Goal: Task Accomplishment & Management: Complete application form

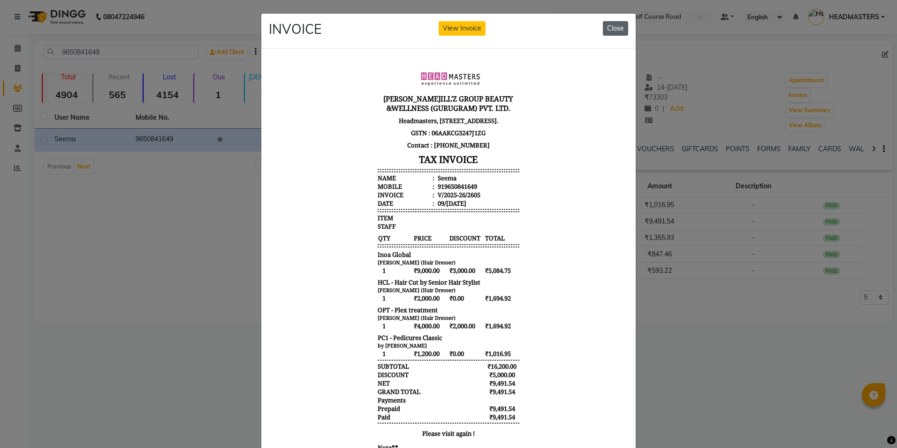
click at [615, 27] on button "Close" at bounding box center [615, 28] width 25 height 15
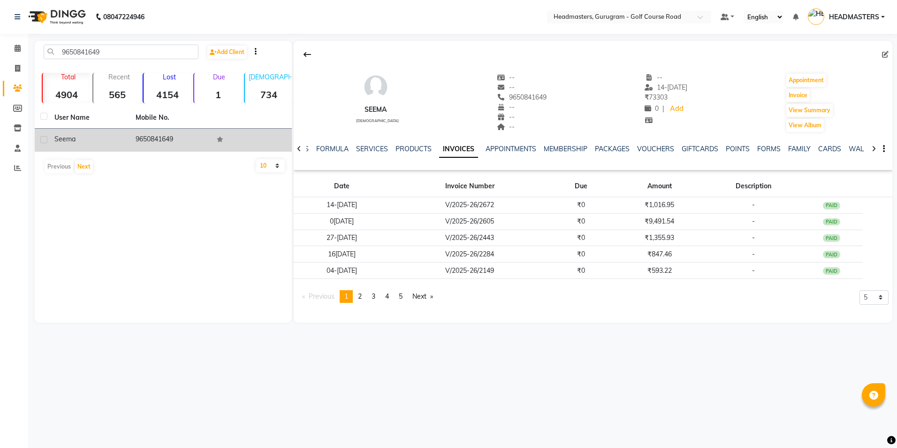
drag, startPoint x: 187, startPoint y: 137, endPoint x: 132, endPoint y: 142, distance: 55.1
click at [132, 142] on td "9650841649" at bounding box center [170, 140] width 81 height 23
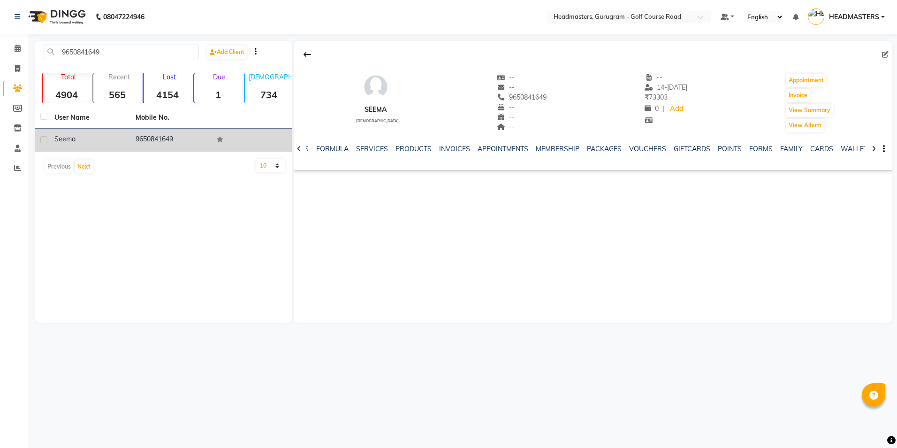
drag, startPoint x: 132, startPoint y: 142, endPoint x: 141, endPoint y: 135, distance: 11.5
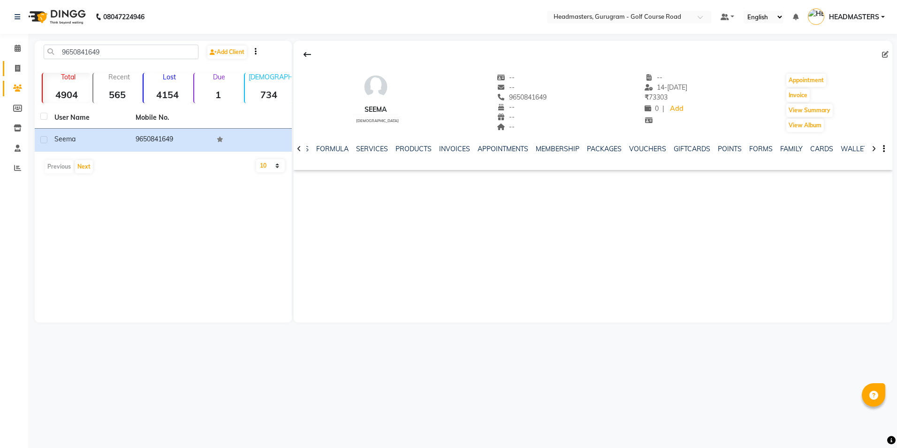
click at [17, 74] on link "Invoice" at bounding box center [14, 68] width 23 height 15
select select "service"
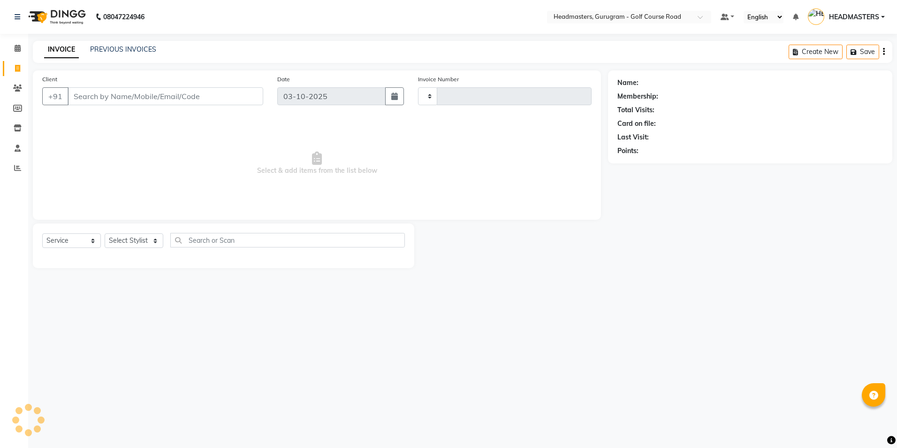
click at [74, 97] on input "Client" at bounding box center [166, 96] width 196 height 18
type input "2916"
select select "7134"
type input "9650841649"
click at [123, 242] on select "Select Stylist" at bounding box center [134, 243] width 59 height 15
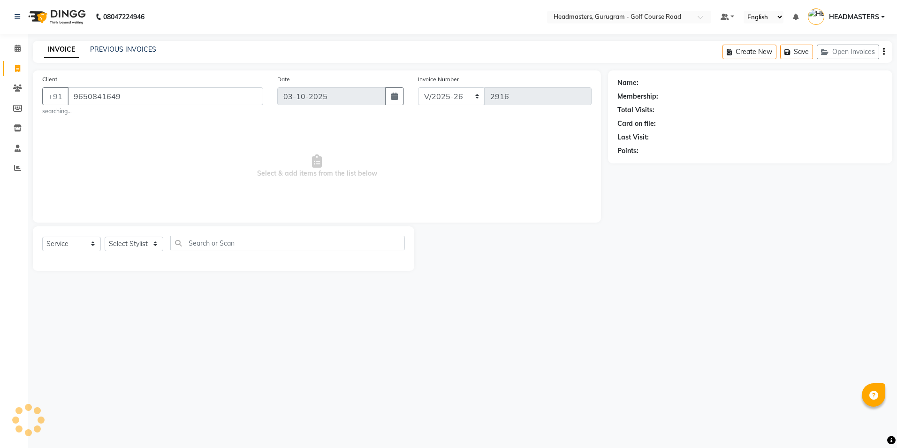
click at [127, 93] on input "9650841649" at bounding box center [166, 96] width 196 height 18
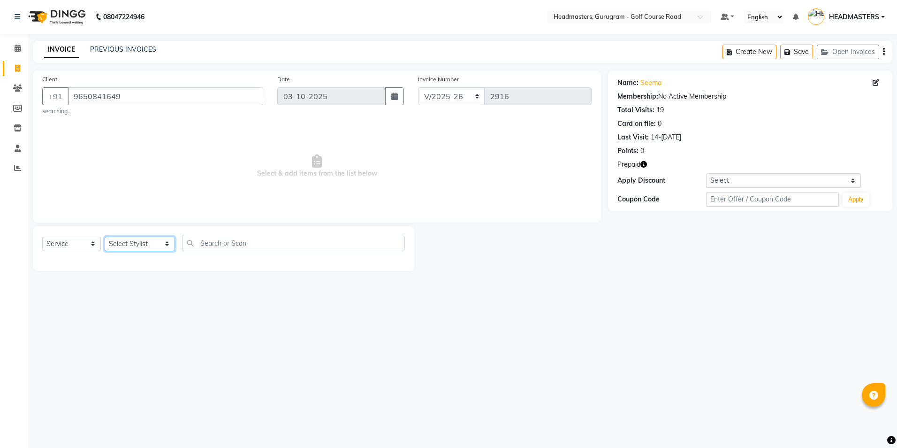
click at [129, 241] on select "Select Stylist Dev Gaurav HEADMASTER[PERSON_NAME] Artist[PERSON_NAME]ta Pooja[P…" at bounding box center [140, 243] width 70 height 15
drag, startPoint x: 128, startPoint y: 98, endPoint x: 71, endPoint y: 94, distance: 56.9
click at [71, 94] on input "9650841649" at bounding box center [166, 96] width 196 height 18
click at [17, 85] on icon at bounding box center [17, 87] width 9 height 7
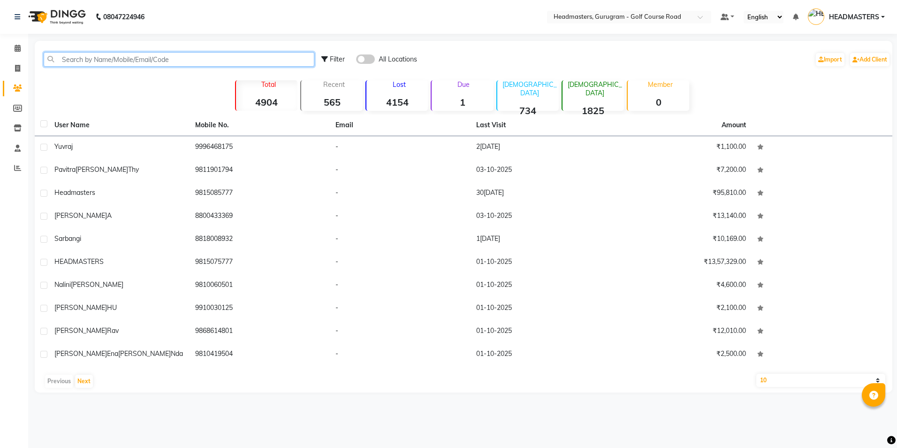
click at [65, 61] on input "text" at bounding box center [179, 59] width 271 height 15
paste input "9650841649"
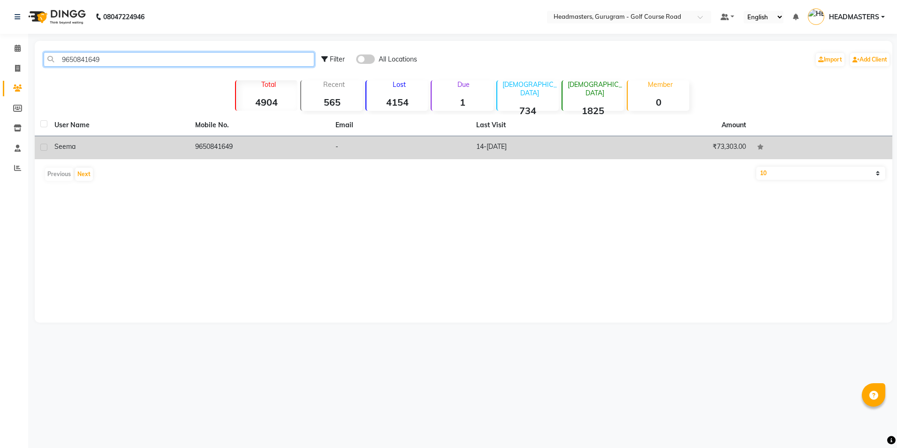
type input "9650841649"
click at [212, 141] on td "9650841649" at bounding box center [260, 147] width 141 height 23
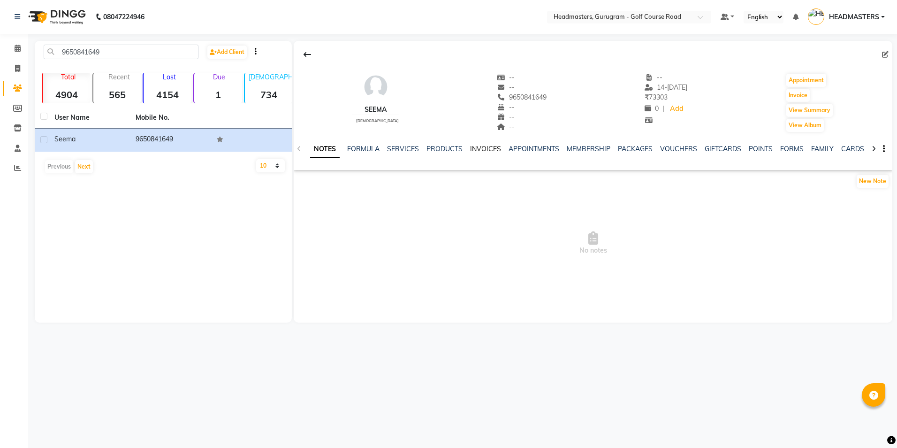
click at [474, 150] on link "INVOICES" at bounding box center [485, 149] width 31 height 8
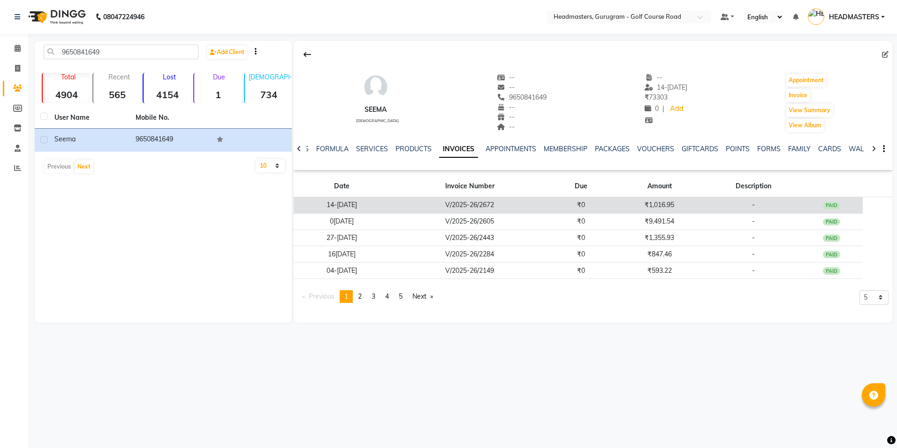
click at [500, 205] on td "V/2025-26/2672" at bounding box center [470, 205] width 160 height 16
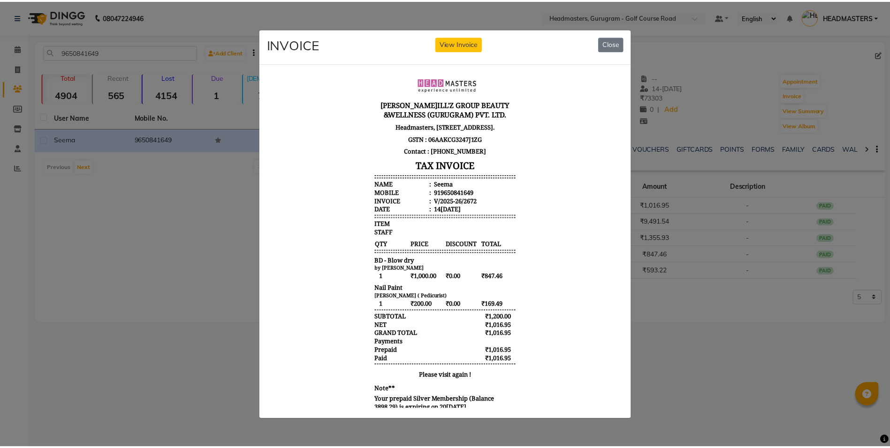
scroll to position [38, 0]
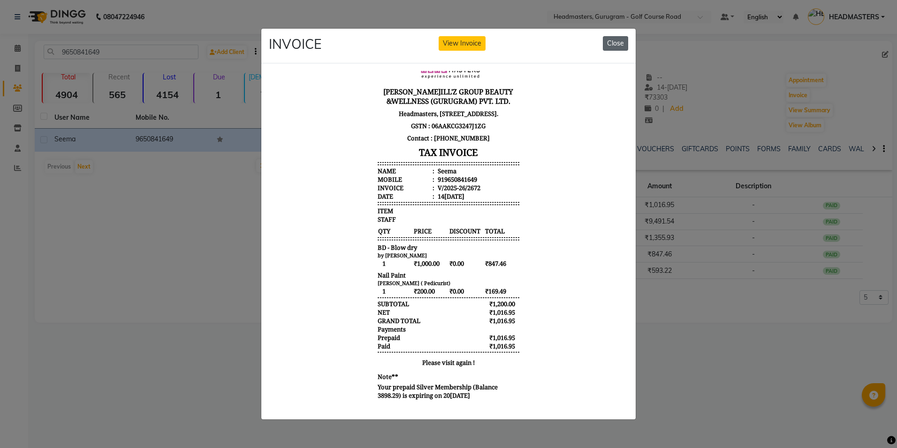
click at [621, 45] on button "Close" at bounding box center [615, 43] width 25 height 15
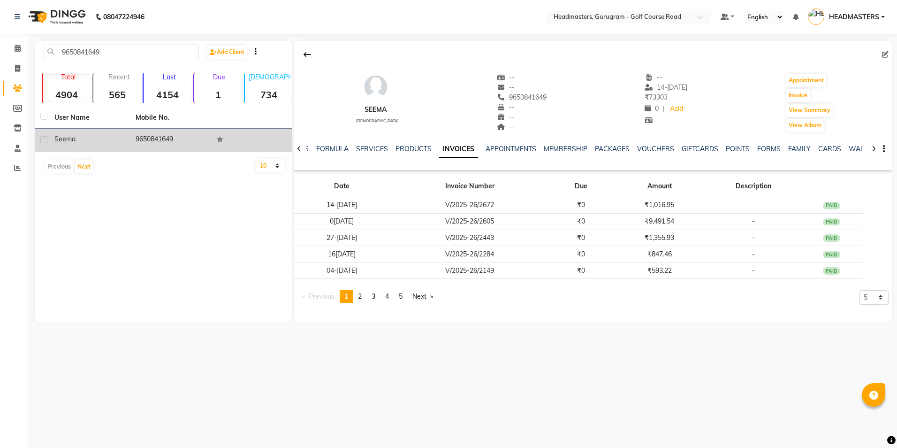
drag, startPoint x: 181, startPoint y: 141, endPoint x: 133, endPoint y: 144, distance: 48.0
click at [133, 144] on td "9650841649" at bounding box center [170, 140] width 81 height 23
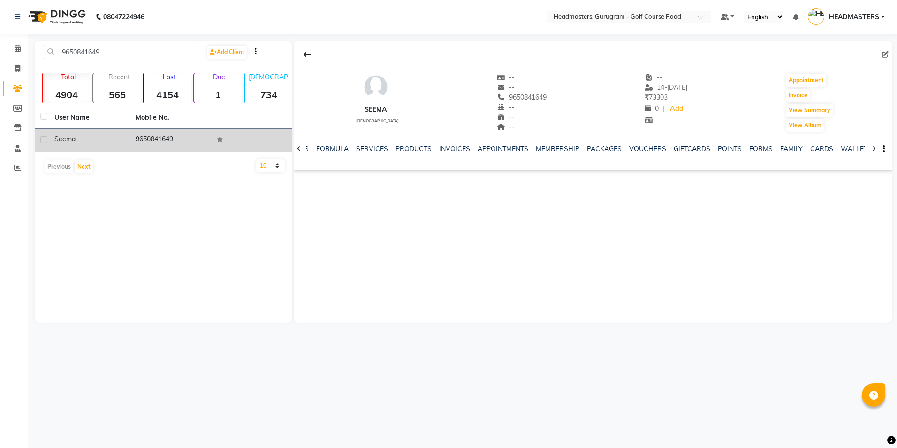
drag, startPoint x: 131, startPoint y: 144, endPoint x: 143, endPoint y: 141, distance: 12.2
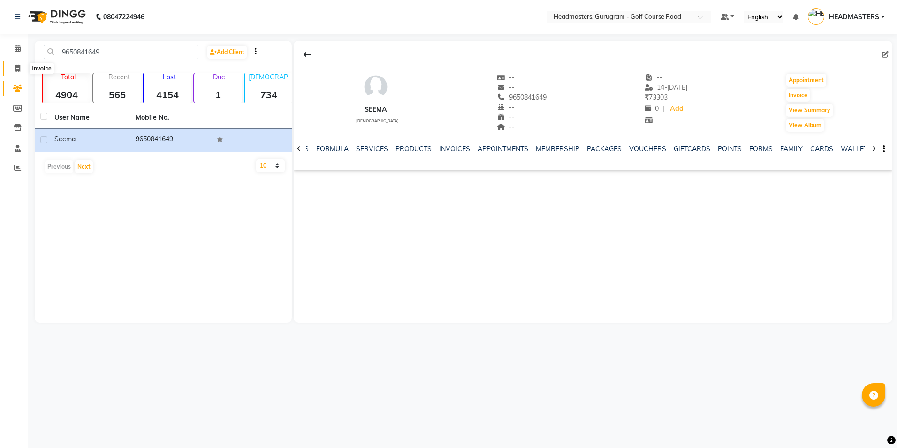
click at [14, 69] on span at bounding box center [17, 68] width 16 height 11
select select "service"
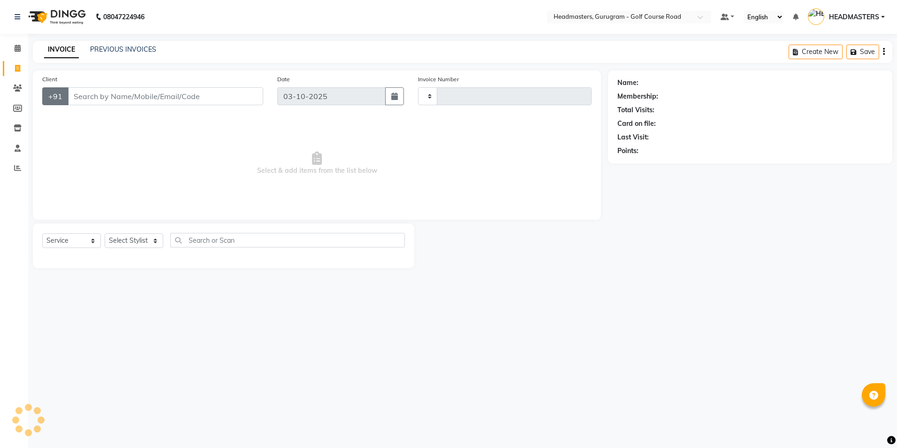
type input "2916"
select select "7134"
click at [69, 97] on input "Client" at bounding box center [166, 96] width 196 height 18
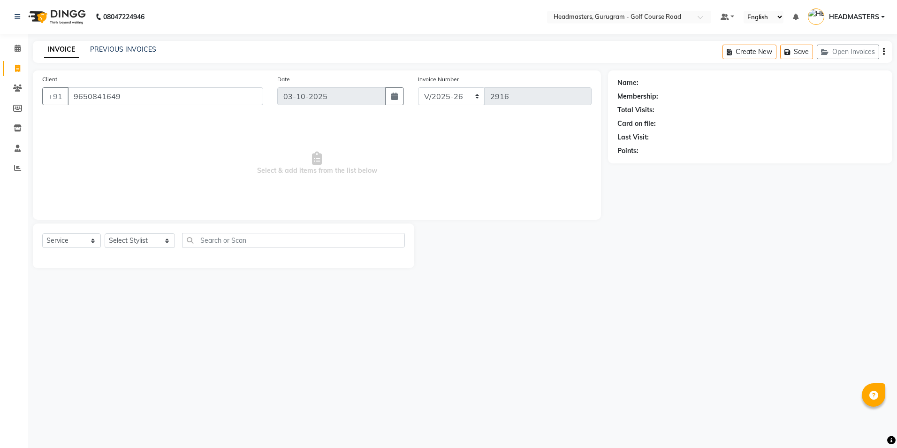
type input "9650841649"
click at [84, 241] on select "Select Service Product Membership Package Voucher Prepaid Gift Card" at bounding box center [71, 240] width 59 height 15
select select "product"
click at [42, 233] on select "Select Service Product Membership Package Voucher Prepaid Gift Card" at bounding box center [71, 240] width 59 height 15
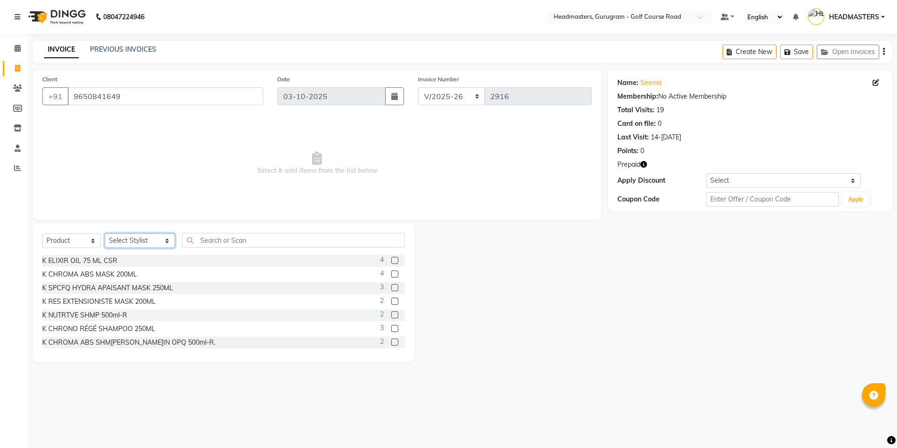
click at [116, 246] on select "Select Stylist Dev Gaurav HEADMASTER[PERSON_NAME] Artist[PERSON_NAME]ta Pooja[P…" at bounding box center [140, 240] width 70 height 15
select select "86367"
click at [105, 233] on select "Select Stylist Dev Gaurav HEADMASTER[PERSON_NAME] Artist[PERSON_NAME]ta Pooja[P…" at bounding box center [140, 240] width 70 height 15
click at [195, 242] on input "text" at bounding box center [293, 240] width 222 height 15
click at [391, 275] on label at bounding box center [394, 273] width 7 height 7
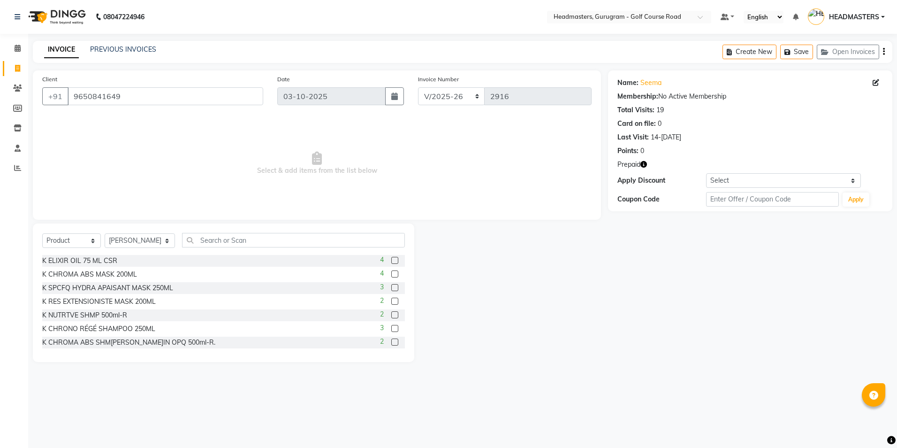
click at [391, 275] on input "checkbox" at bounding box center [394, 274] width 6 height 6
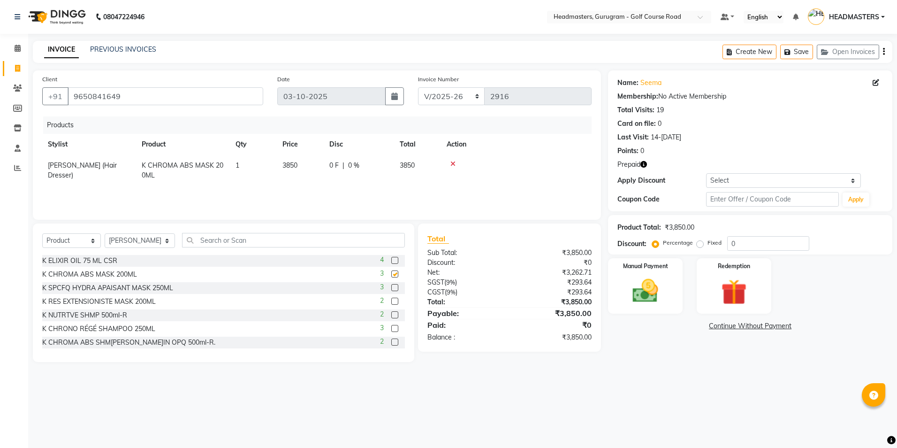
checkbox input "false"
click at [391, 343] on label at bounding box center [394, 341] width 7 height 7
click at [391, 343] on input "checkbox" at bounding box center [394, 342] width 6 height 6
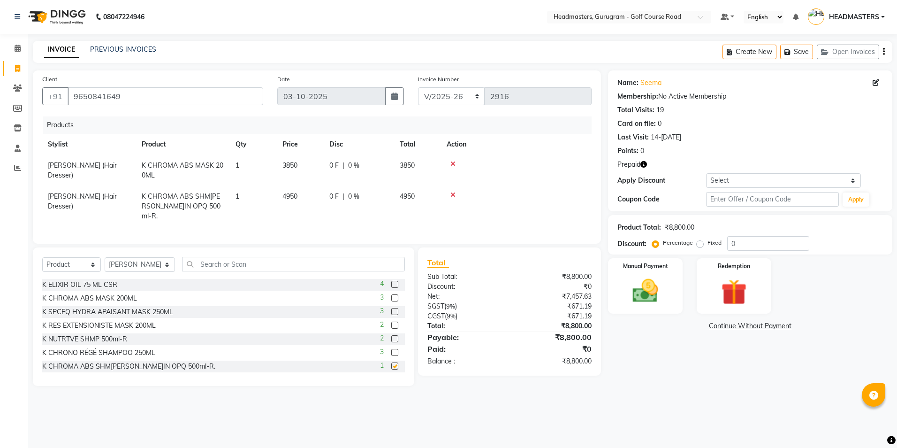
checkbox input "false"
click at [629, 268] on label "Manual Payment" at bounding box center [645, 265] width 47 height 9
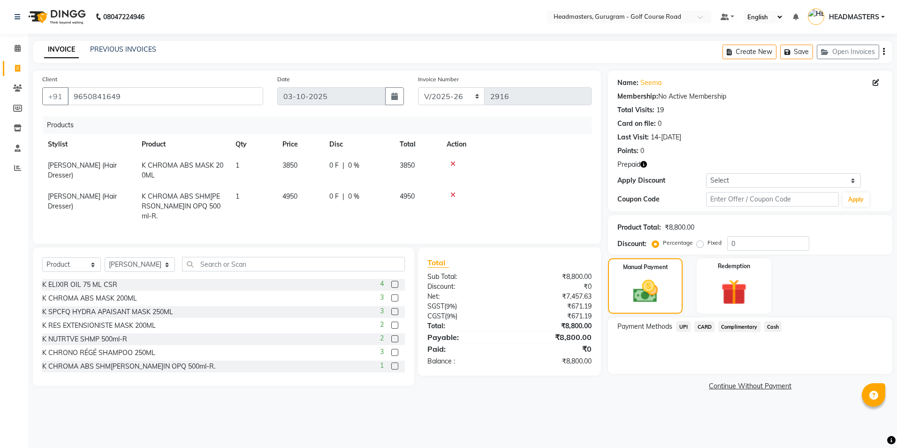
click at [774, 327] on span "Cash" at bounding box center [773, 326] width 18 height 11
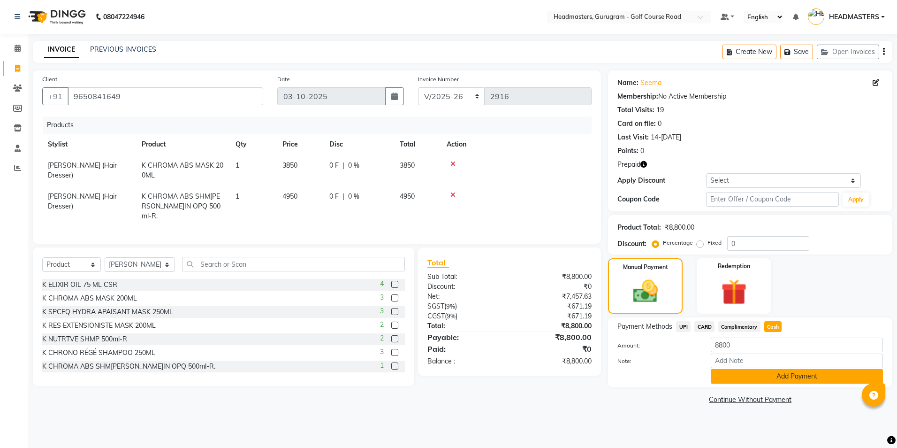
click at [783, 377] on button "Add Payment" at bounding box center [797, 376] width 172 height 15
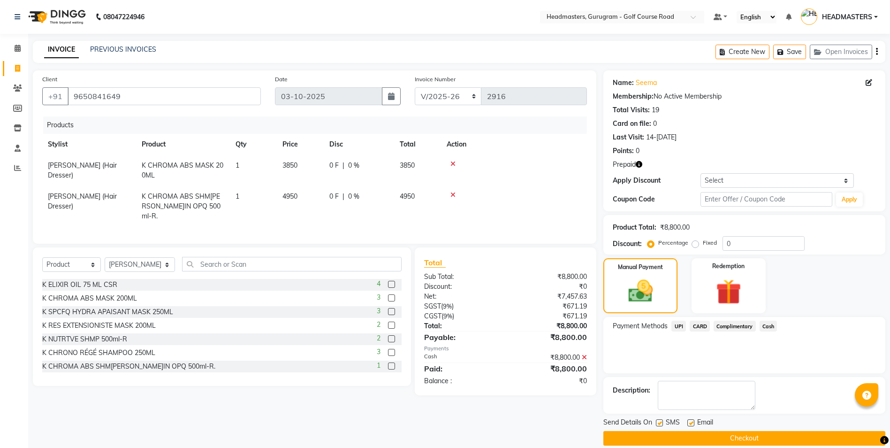
click at [724, 438] on button "Checkout" at bounding box center [744, 438] width 282 height 15
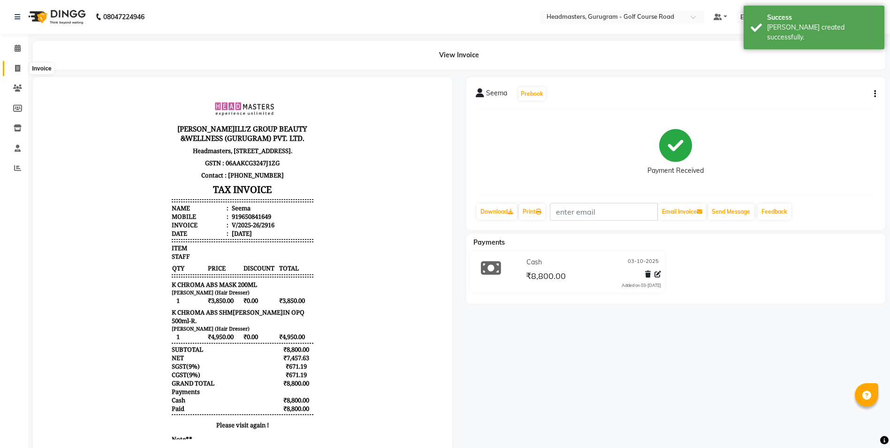
click at [14, 66] on span at bounding box center [17, 68] width 16 height 11
select select "service"
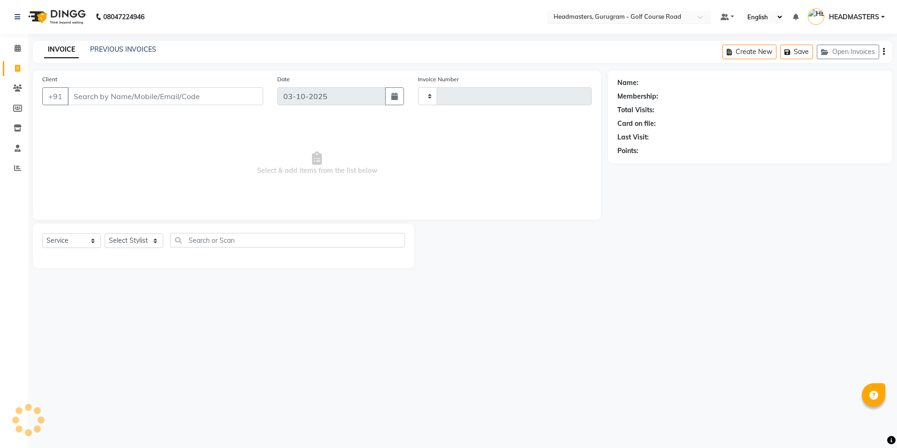
type input "2917"
select select "7134"
click at [72, 95] on input "Client" at bounding box center [166, 96] width 196 height 18
type input "9650841649"
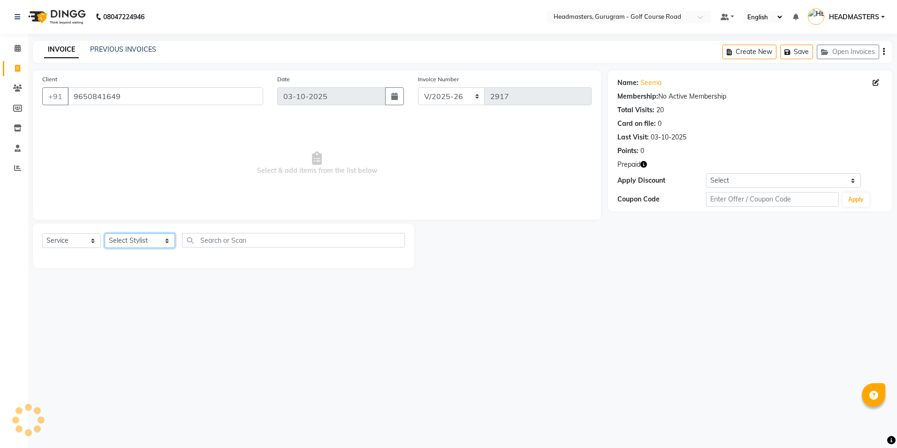
click at [140, 241] on select "Select Stylist Dev Gaurav HEADMASTER[PERSON_NAME] Artist[PERSON_NAME]ta Pooja[P…" at bounding box center [140, 240] width 70 height 15
select select "86367"
click at [105, 233] on select "Select Stylist Dev Gaurav HEADMASTER[PERSON_NAME] Artist[PERSON_NAME]ta Pooja[P…" at bounding box center [140, 240] width 70 height 15
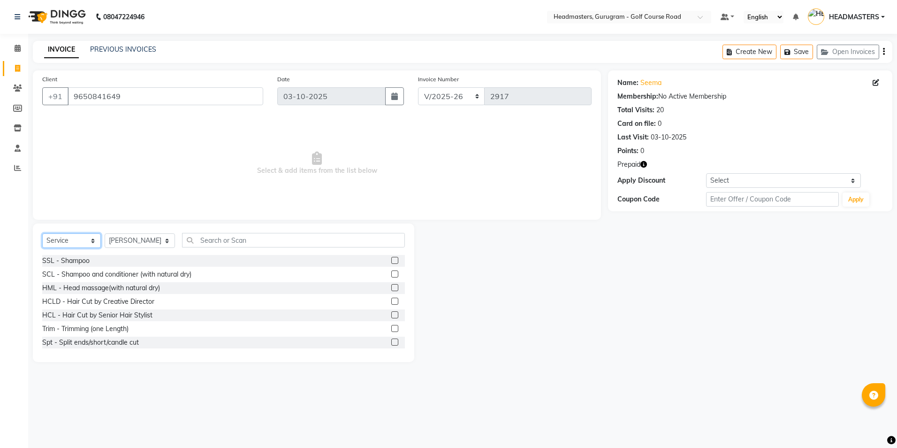
click at [89, 236] on select "Select Service Product Membership Package Voucher Prepaid Gift Card" at bounding box center [71, 240] width 59 height 15
drag, startPoint x: 216, startPoint y: 248, endPoint x: 208, endPoint y: 247, distance: 7.6
click at [216, 248] on div "Select Service Product Membership Package Voucher Prepaid Gift Card Select Styl…" at bounding box center [223, 244] width 363 height 22
click at [196, 241] on input "text" at bounding box center [293, 240] width 222 height 15
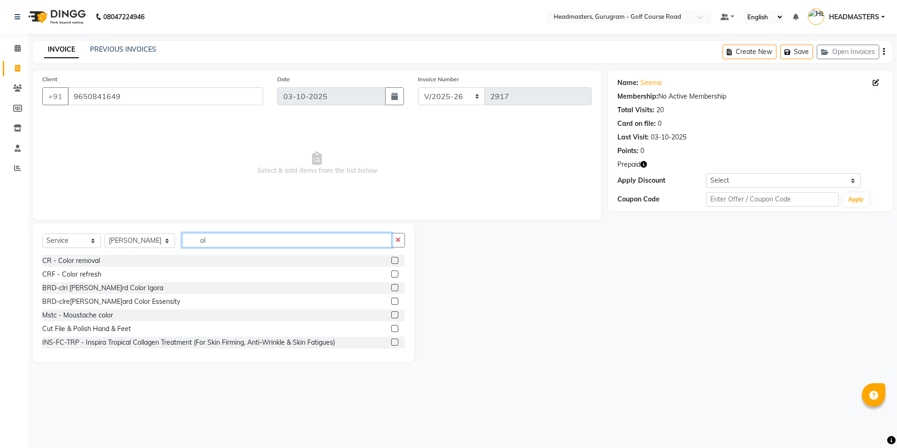
type input "o"
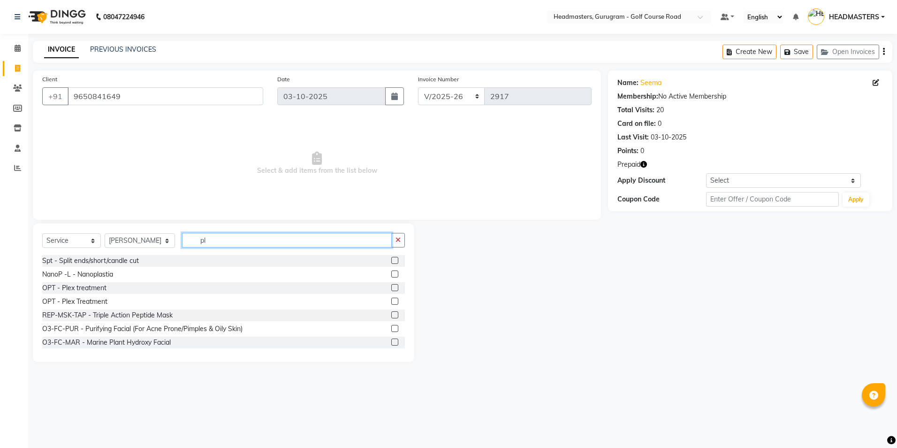
type input "pl"
click at [391, 285] on label at bounding box center [394, 287] width 7 height 7
click at [391, 285] on input "checkbox" at bounding box center [394, 288] width 6 height 6
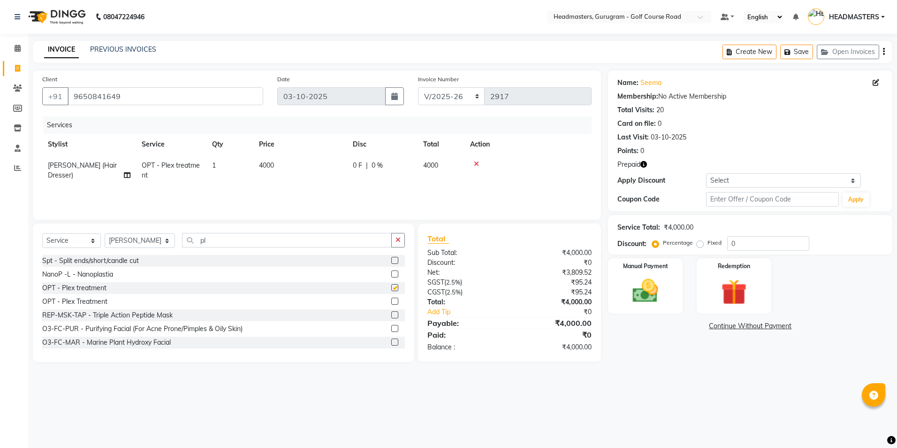
checkbox input "false"
click at [332, 172] on td "4000" at bounding box center [300, 170] width 94 height 31
select select "86367"
click at [408, 165] on input "0" at bounding box center [411, 167] width 28 height 15
type input "2000"
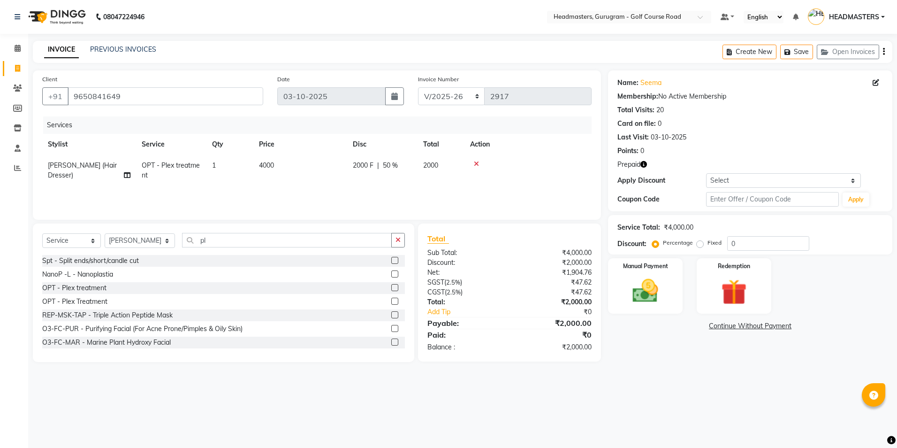
click at [415, 188] on div "Services Stylist Service Qty Price Disc Total Acti[PERSON_NAME] (Hair Dresser) …" at bounding box center [316, 163] width 549 height 94
click at [752, 298] on img at bounding box center [734, 291] width 44 height 33
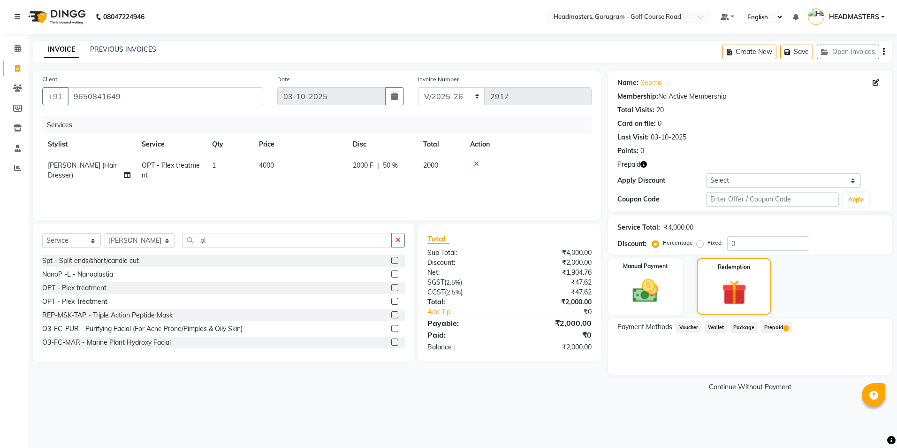
click at [777, 329] on span "Prepaid 1" at bounding box center [776, 327] width 30 height 11
click at [855, 363] on button "Add" at bounding box center [861, 365] width 34 height 16
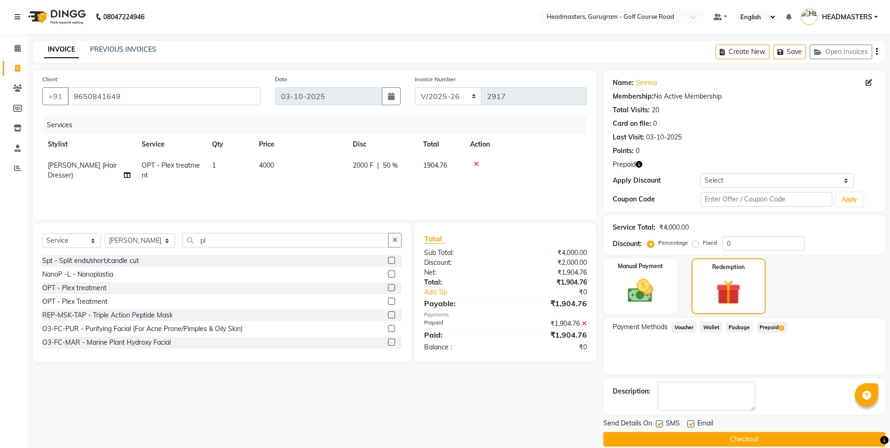
click at [765, 438] on button "Checkout" at bounding box center [744, 439] width 282 height 15
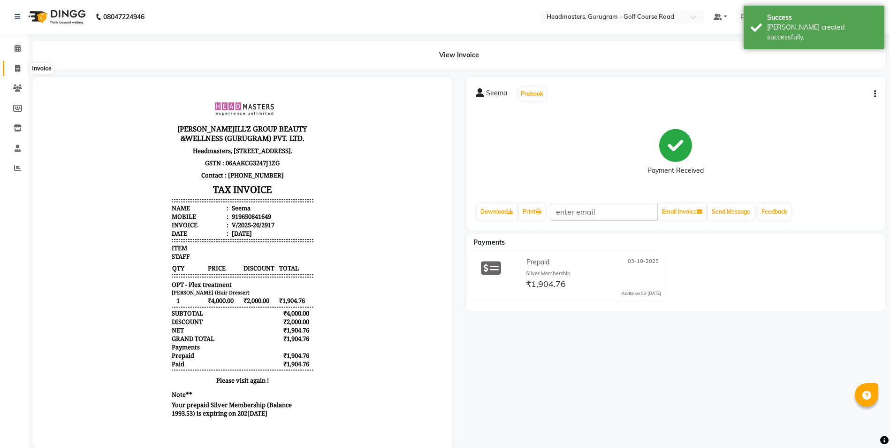
click at [16, 65] on icon at bounding box center [17, 68] width 5 height 7
select select "7134"
select select "service"
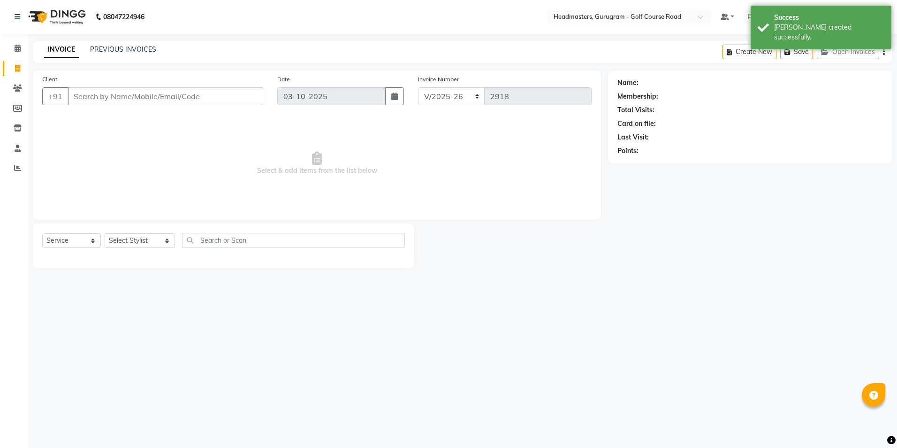
click at [74, 92] on input "Client" at bounding box center [166, 96] width 196 height 18
type input "9650841649"
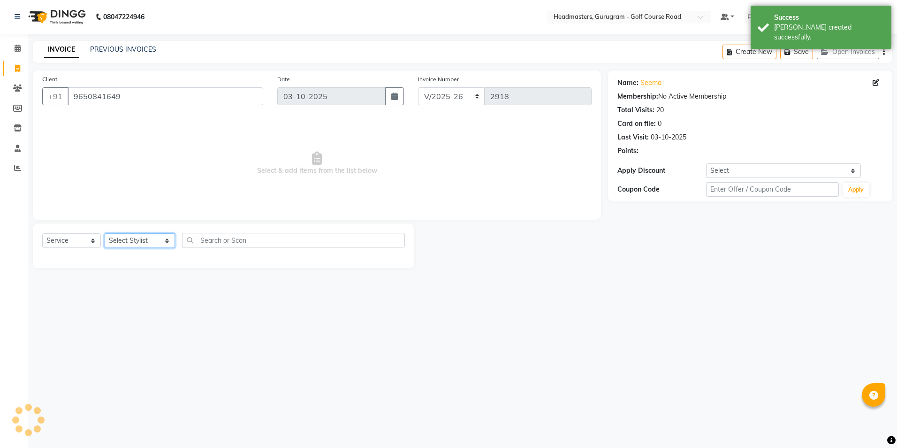
click at [128, 242] on select "Select Stylist Dev Gaurav HEADMASTER[PERSON_NAME] Artist[PERSON_NAME]ta Pooja[P…" at bounding box center [140, 240] width 70 height 15
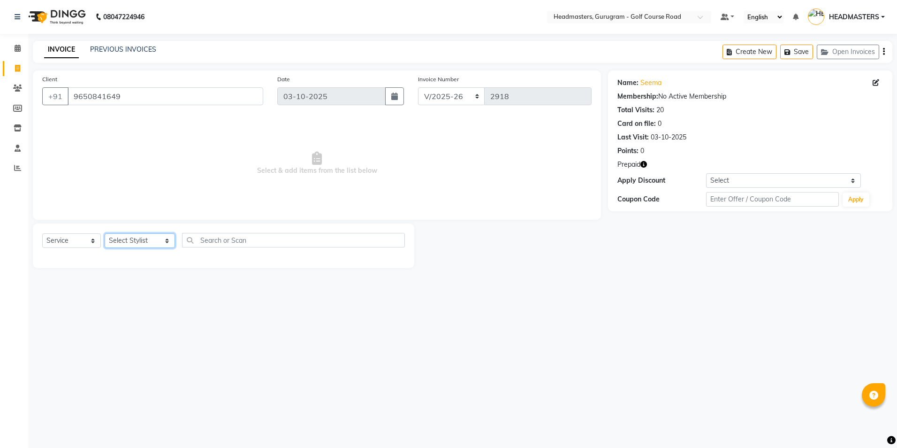
select select "86368"
click at [105, 233] on select "Select Stylist Dev Gaurav HEADMASTER[PERSON_NAME] Artist[PERSON_NAME]ta Pooja[P…" at bounding box center [140, 240] width 70 height 15
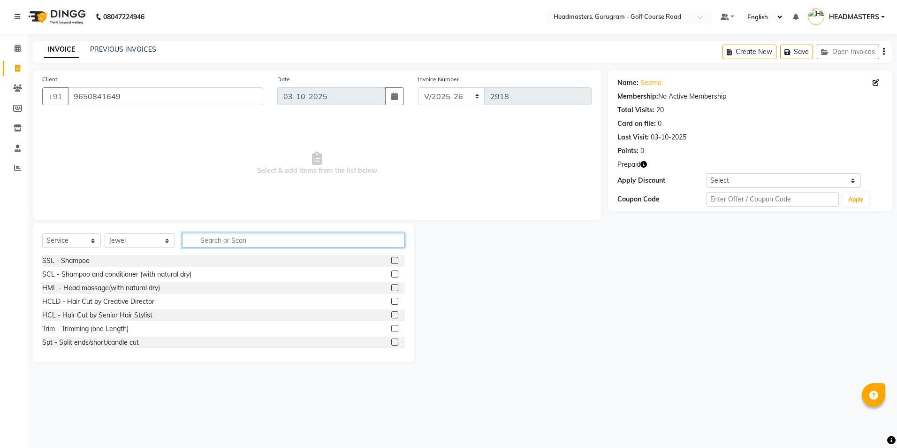
click at [183, 244] on input "text" at bounding box center [293, 240] width 222 height 15
type input "ped"
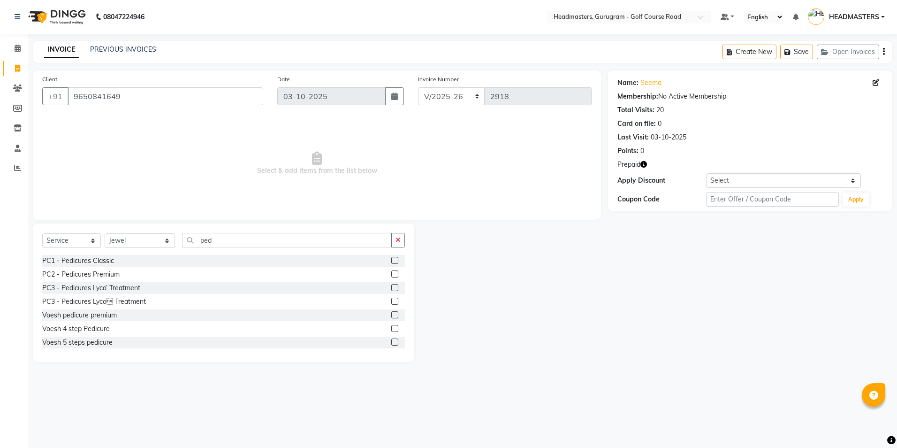
click at [391, 260] on label at bounding box center [394, 260] width 7 height 7
click at [391, 260] on input "checkbox" at bounding box center [394, 261] width 6 height 6
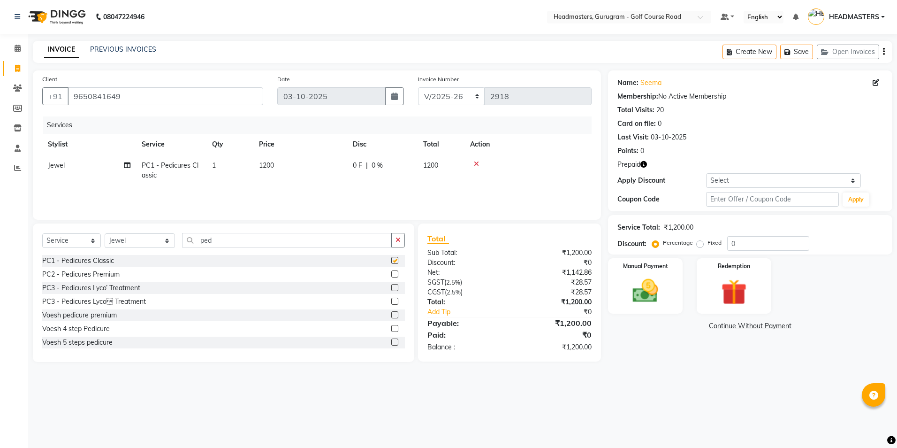
checkbox input "false"
click at [141, 251] on div "Select Service Product Membership Package Voucher Prepaid Gift Card Select Styl…" at bounding box center [223, 244] width 363 height 22
click at [141, 244] on select "Select Stylist Dev Gaurav HEADMASTER[PERSON_NAME] Artist[PERSON_NAME]ta Pooja[P…" at bounding box center [140, 240] width 70 height 15
select select "93022"
click at [105, 233] on select "Select Stylist Dev Gaurav HEADMASTER[PERSON_NAME] Artist[PERSON_NAME]ta Pooja[P…" at bounding box center [140, 240] width 70 height 15
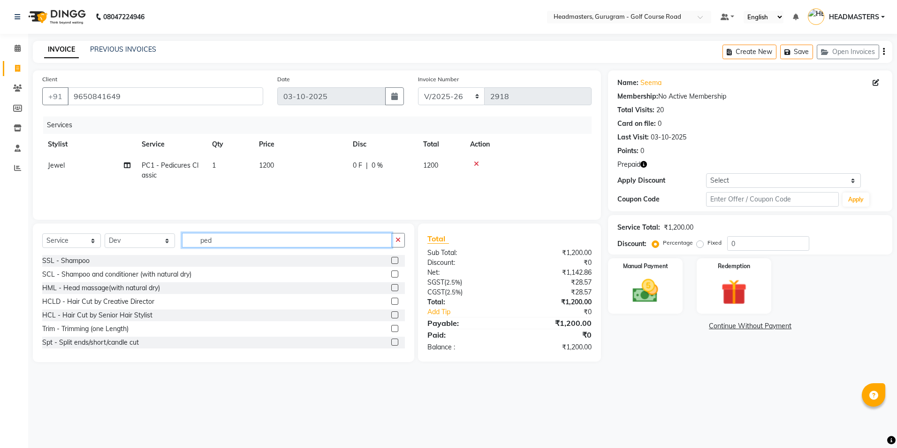
click at [231, 240] on input "ped" at bounding box center [286, 240] width 209 height 15
type input "p"
type input "mani"
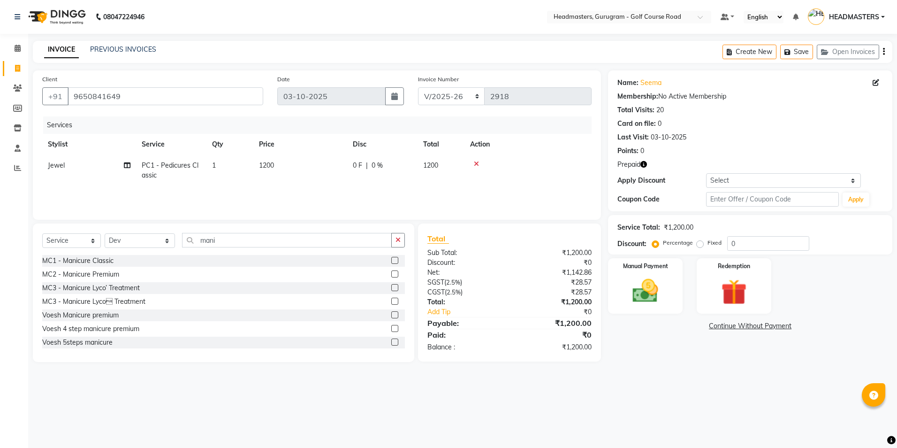
click at [391, 260] on label at bounding box center [394, 260] width 7 height 7
click at [391, 260] on input "checkbox" at bounding box center [394, 261] width 6 height 6
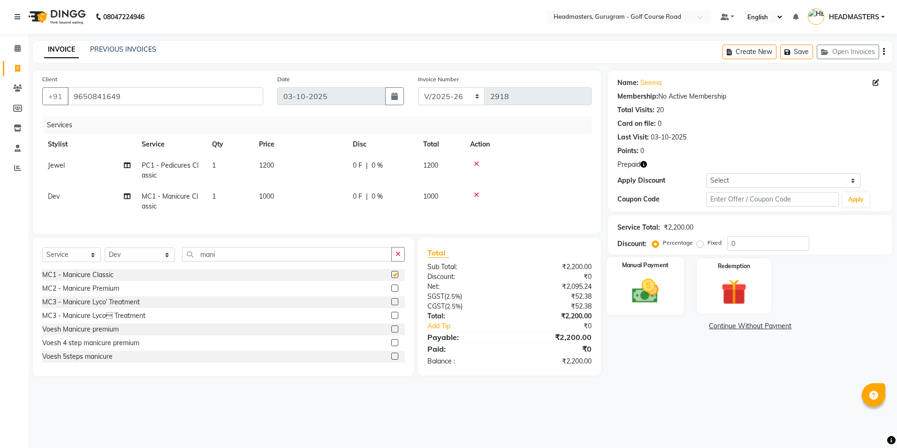
checkbox input "false"
click at [732, 280] on img at bounding box center [734, 291] width 44 height 33
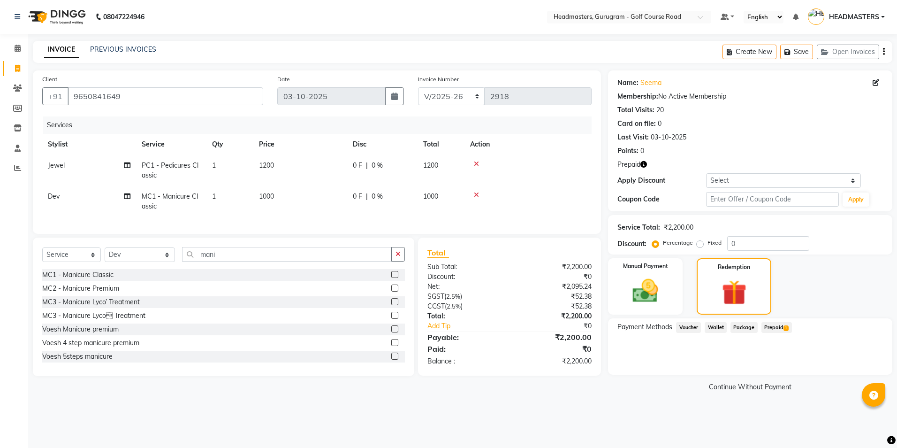
click at [777, 324] on span "Prepaid 1" at bounding box center [776, 327] width 30 height 11
click at [862, 373] on button "Add" at bounding box center [861, 365] width 34 height 16
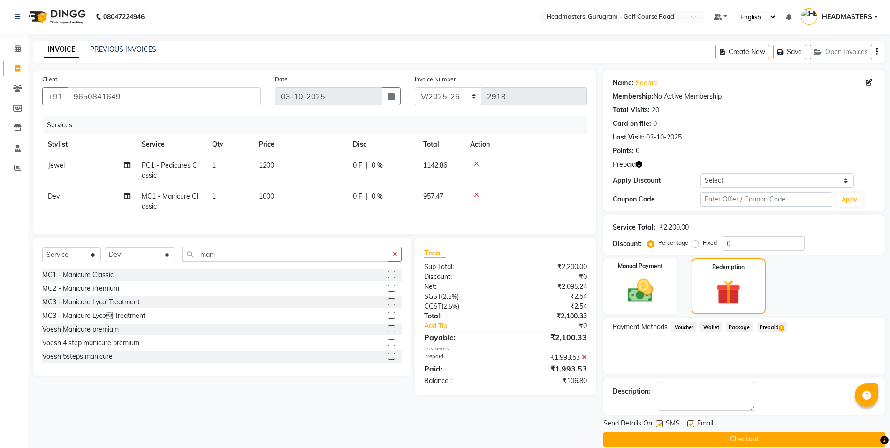
click at [695, 439] on button "Checkout" at bounding box center [744, 439] width 282 height 15
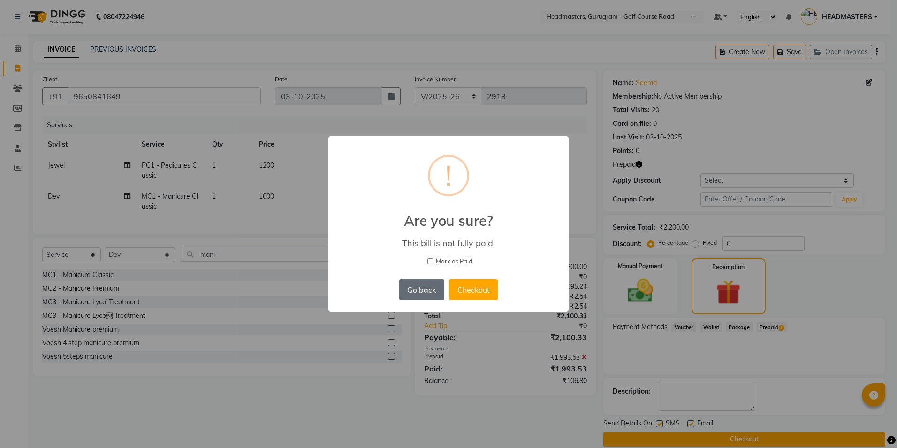
click at [411, 290] on button "Go back" at bounding box center [421, 289] width 45 height 21
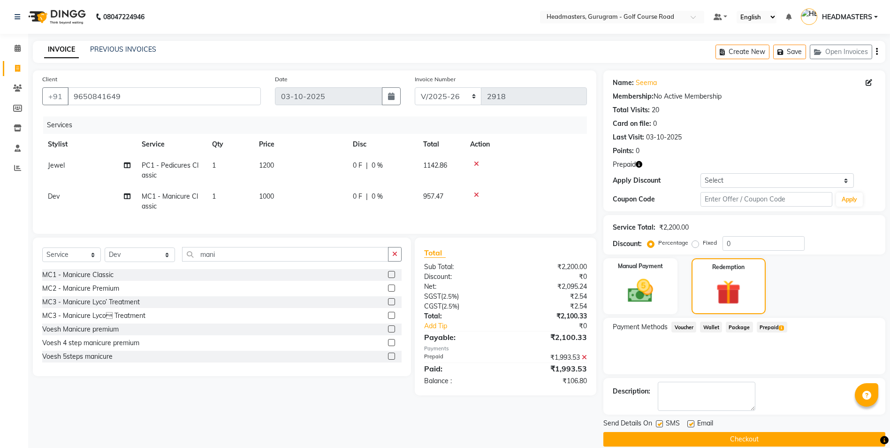
click at [476, 195] on icon at bounding box center [476, 194] width 5 height 7
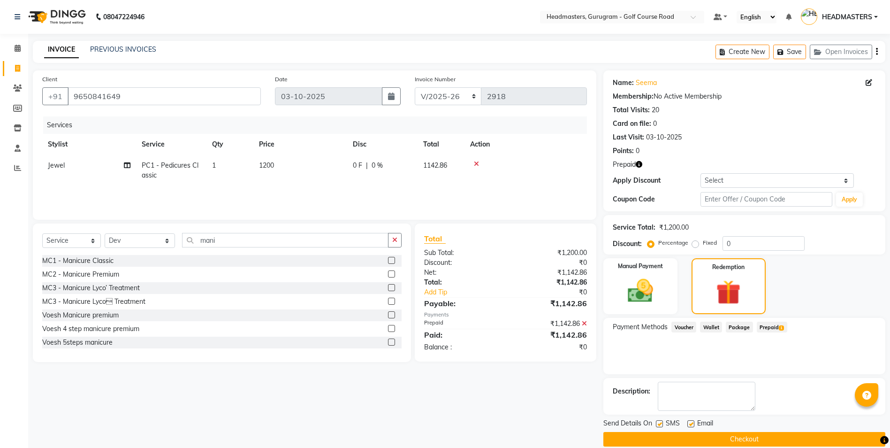
click at [787, 438] on button "Checkout" at bounding box center [744, 439] width 282 height 15
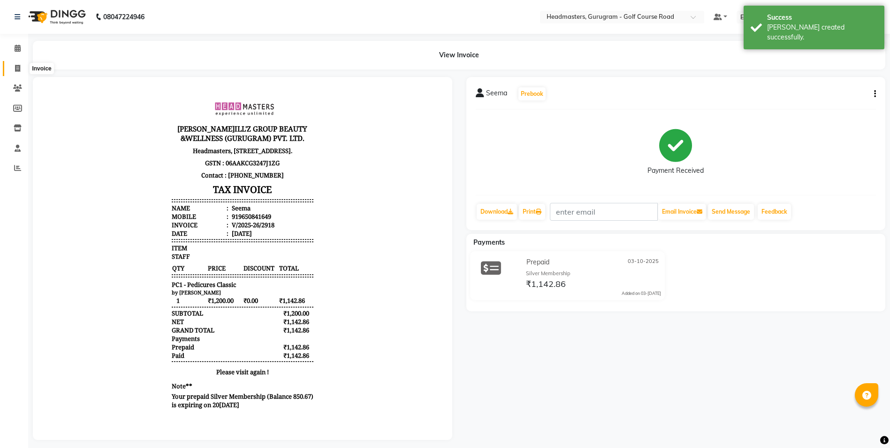
click at [16, 68] on icon at bounding box center [17, 68] width 5 height 7
select select "7134"
select select "service"
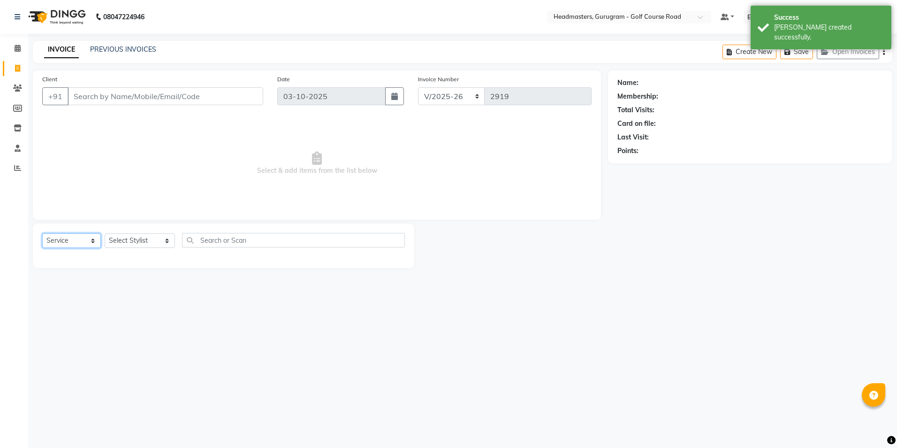
click at [76, 242] on select "Select Service Product Membership Package Voucher Prepaid Gift Card" at bounding box center [71, 240] width 59 height 15
drag, startPoint x: 137, startPoint y: 241, endPoint x: 139, endPoint y: 249, distance: 8.5
click at [137, 241] on select "Select Stylist Dev Gaurav HEADMASTER[PERSON_NAME] Artist[PERSON_NAME]ta Pooja[P…" at bounding box center [140, 240] width 70 height 15
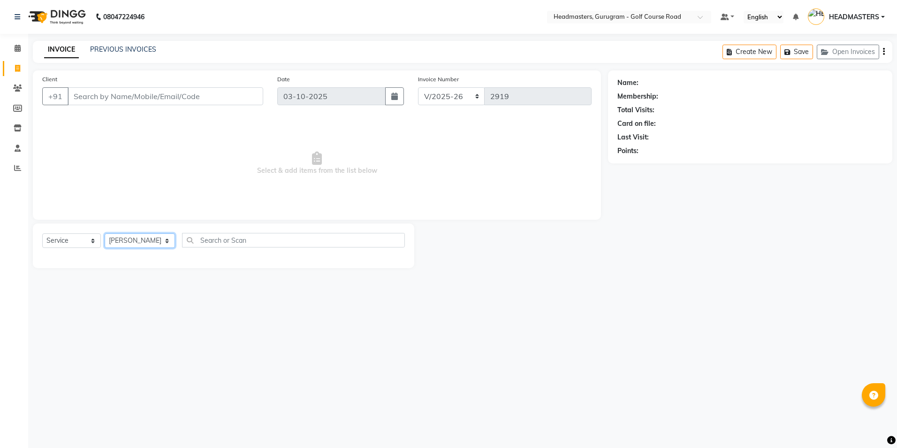
click at [105, 233] on select "Select Stylist Dev Gaurav HEADMASTER[PERSON_NAME] Artist[PERSON_NAME]ta Pooja[P…" at bounding box center [140, 240] width 70 height 15
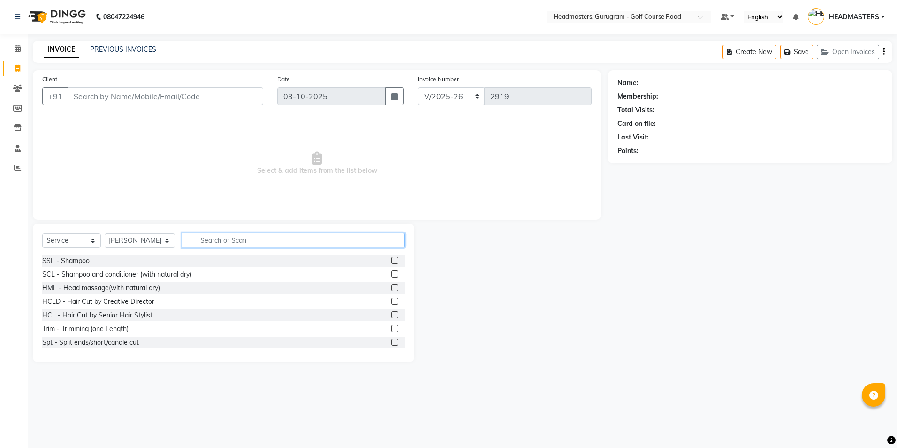
click at [186, 244] on input "text" at bounding box center [293, 240] width 222 height 15
click at [146, 238] on select "Select Stylist Dev Gaurav HEADMASTER[PERSON_NAME] Artist[PERSON_NAME]ta Pooja[P…" at bounding box center [140, 240] width 70 height 15
select select "93022"
click at [105, 233] on select "Select Stylist Dev Gaurav HEADMASTER[PERSON_NAME] Artist[PERSON_NAME]ta Pooja[P…" at bounding box center [140, 240] width 70 height 15
click at [188, 238] on input "text" at bounding box center [293, 240] width 222 height 15
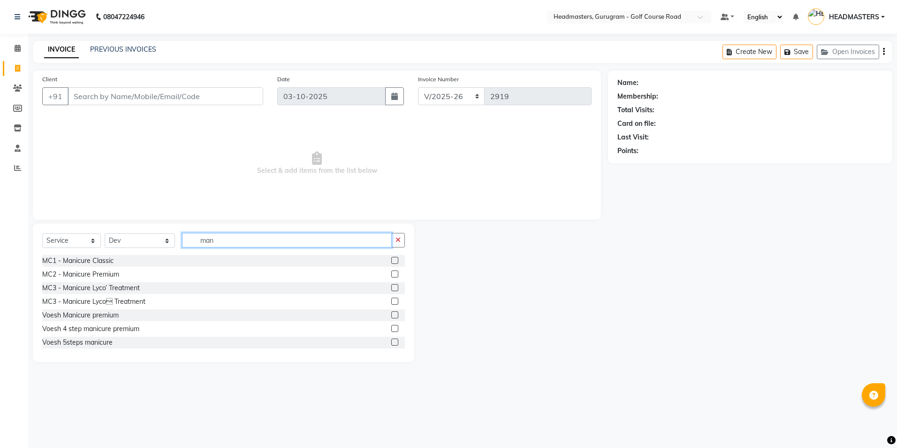
type input "man"
click at [391, 259] on label at bounding box center [394, 260] width 7 height 7
click at [391, 259] on input "checkbox" at bounding box center [394, 261] width 6 height 6
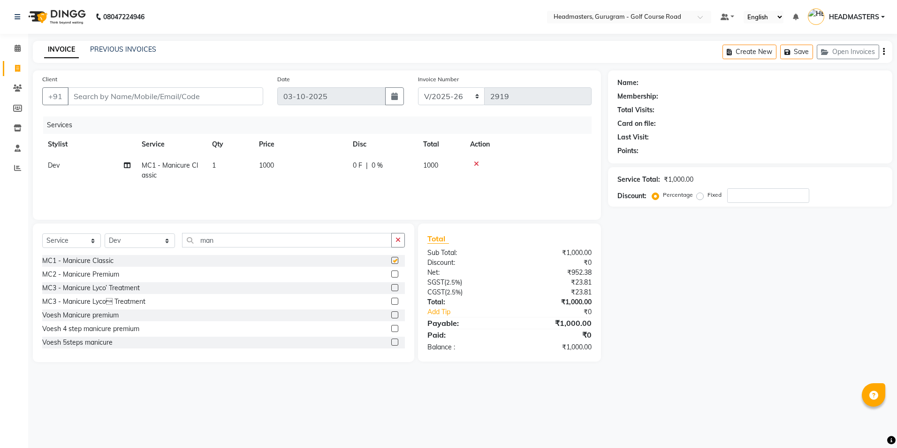
checkbox input "false"
click at [364, 166] on div "0 F | 0 %" at bounding box center [382, 165] width 59 height 10
click at [412, 166] on input "0" at bounding box center [411, 167] width 28 height 15
type input "900"
click at [424, 184] on tr "Dev Gaurav HEADMASTERS[PERSON_NAME] Nail Artist [PERSON_NAME] [PERSON_NAME] (Ha…" at bounding box center [316, 173] width 549 height 36
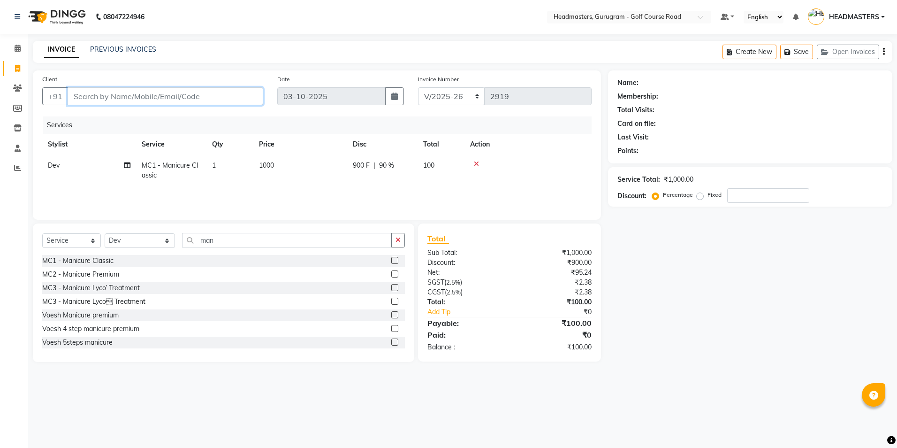
click at [96, 96] on input "Client" at bounding box center [166, 96] width 196 height 18
paste input "9650841649"
type input "9650841649"
type input "0"
type input "9650841649"
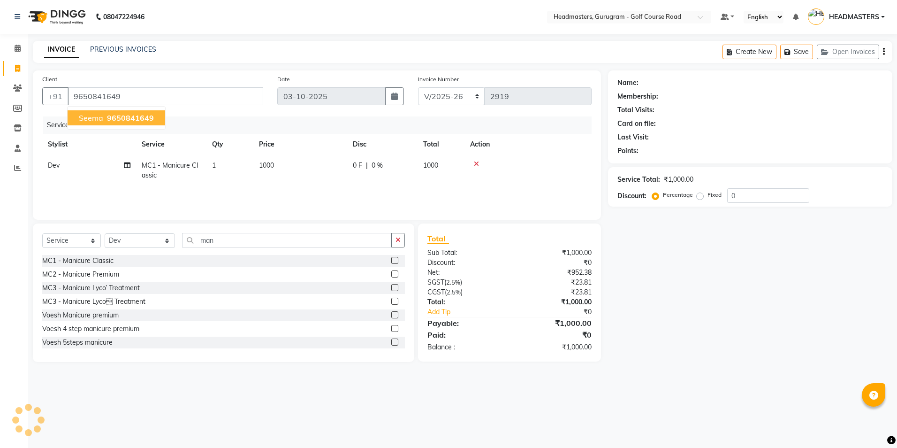
click at [486, 256] on div "Sub Total:" at bounding box center [464, 253] width 89 height 10
click at [160, 98] on input "9650841649" at bounding box center [166, 96] width 196 height 18
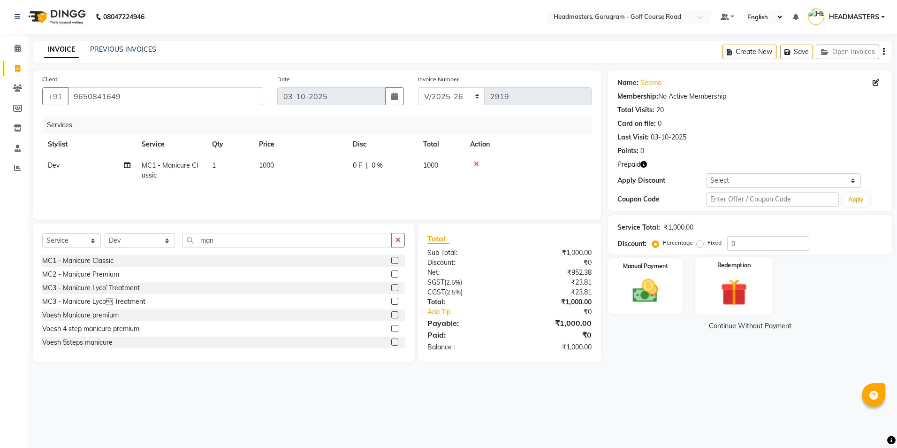
click at [730, 286] on img at bounding box center [734, 291] width 44 height 33
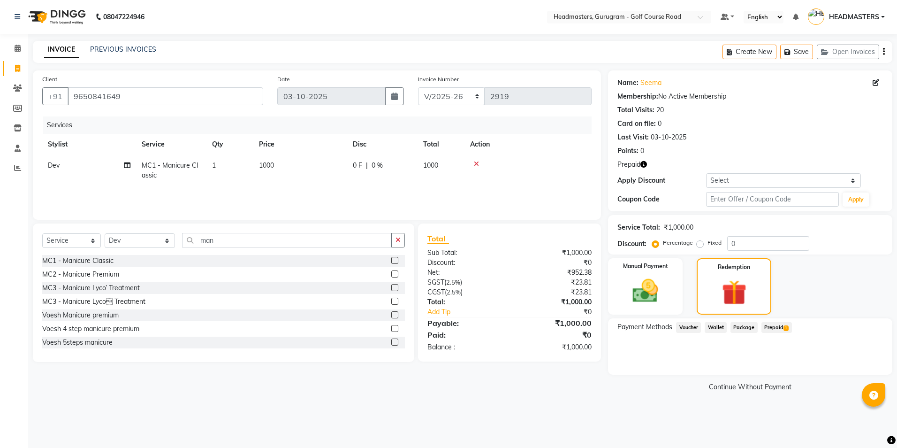
click at [774, 324] on span "Prepaid 1" at bounding box center [776, 327] width 30 height 11
click at [854, 364] on button "Add" at bounding box center [861, 365] width 34 height 16
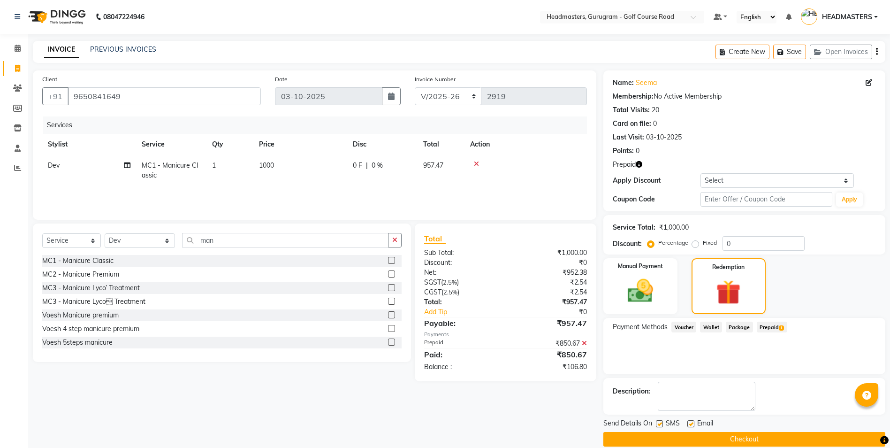
click at [782, 440] on button "Checkout" at bounding box center [744, 439] width 282 height 15
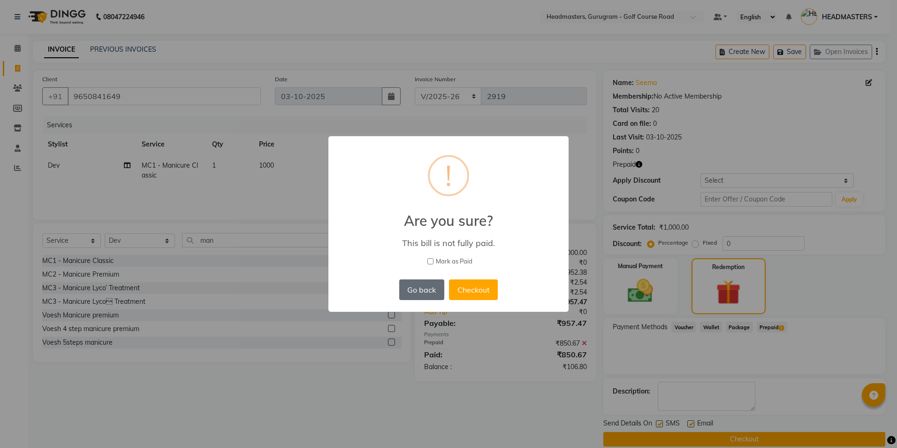
click at [408, 285] on button "Go back" at bounding box center [421, 289] width 45 height 21
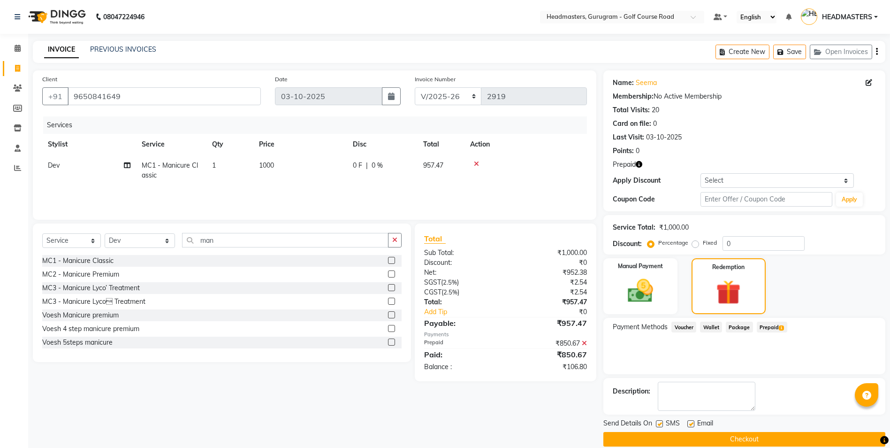
click at [340, 163] on td "1000" at bounding box center [300, 170] width 94 height 31
click at [409, 175] on td "0 F | 0 %" at bounding box center [434, 173] width 86 height 36
click at [408, 173] on input "0" at bounding box center [411, 167] width 28 height 15
type input "100"
click at [396, 190] on div "Services Stylist Service Qty Price Disc Total Action Dev Gaurav HEADMASTERS[PER…" at bounding box center [314, 163] width 545 height 94
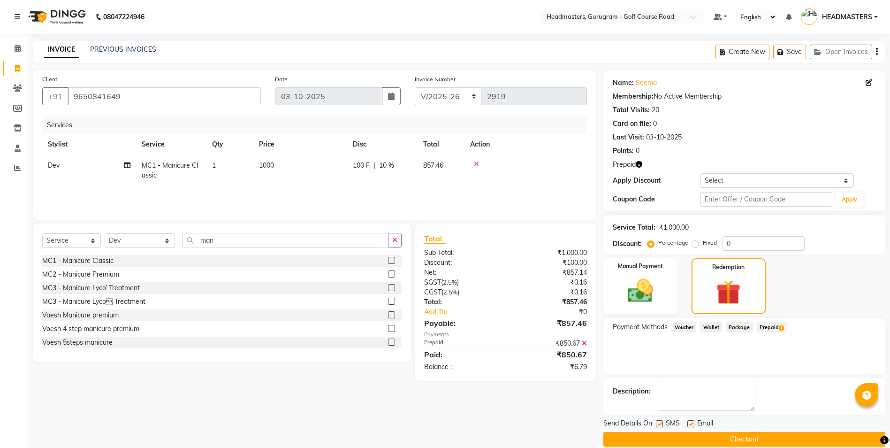
click at [690, 437] on button "Checkout" at bounding box center [744, 439] width 282 height 15
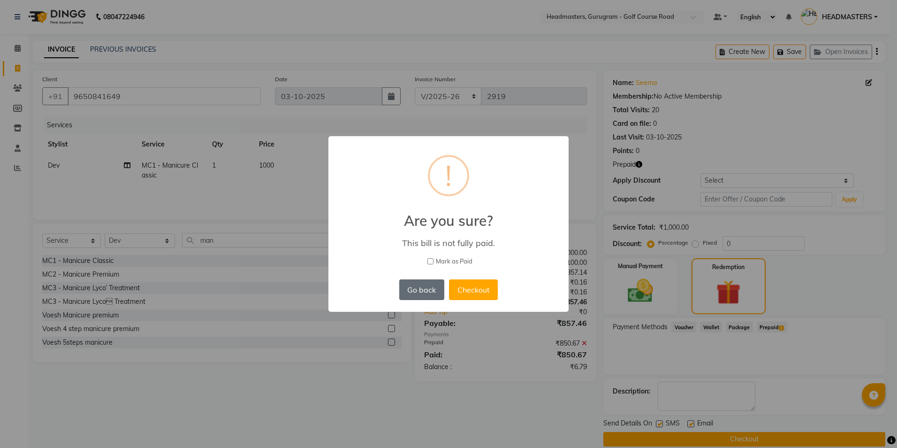
click at [419, 288] on button "Go back" at bounding box center [421, 289] width 45 height 21
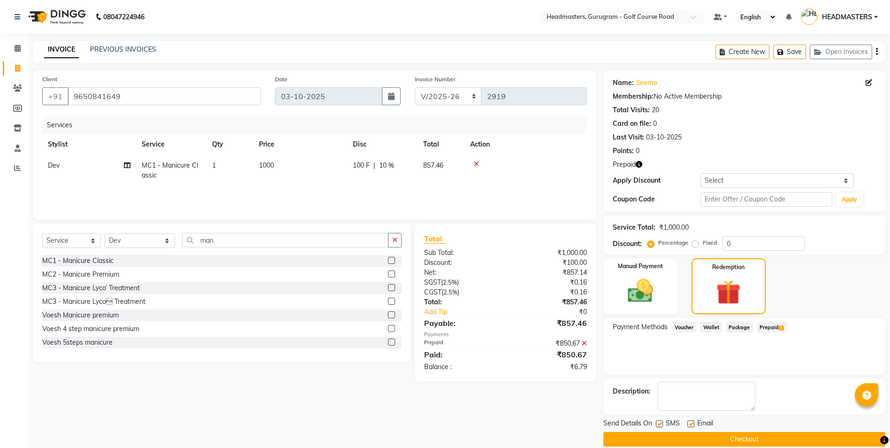
click at [568, 373] on div "Total Sub Total: ₹1,000.00 Discount: ₹100.00 Net: ₹857.14 SGST ( 2.5% ) ₹0.16 C…" at bounding box center [506, 302] width 182 height 158
drag, startPoint x: 395, startPoint y: 170, endPoint x: 390, endPoint y: 169, distance: 5.2
click at [394, 169] on div "100 F | 10 %" at bounding box center [382, 165] width 59 height 10
click at [414, 167] on input "100" at bounding box center [411, 167] width 28 height 15
type input "110"
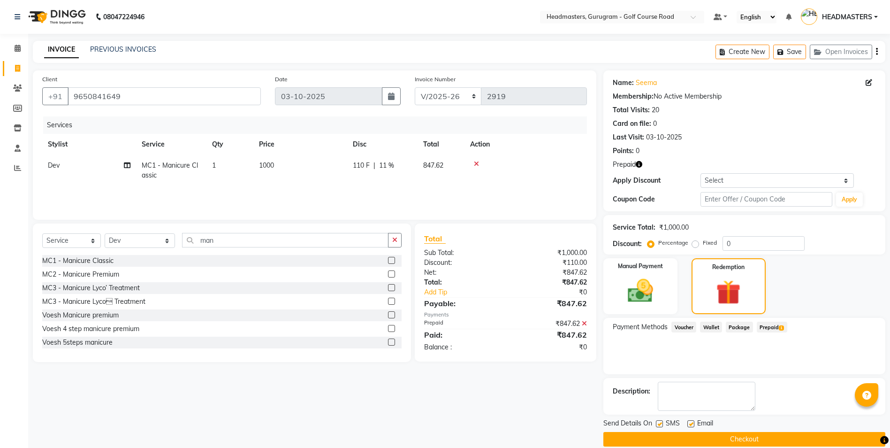
click at [419, 181] on tr "Dev MC1 - Manicure Classic 1 1000 110 F | 11 % 847.62" at bounding box center [314, 170] width 545 height 31
click at [706, 435] on button "Checkout" at bounding box center [744, 439] width 282 height 15
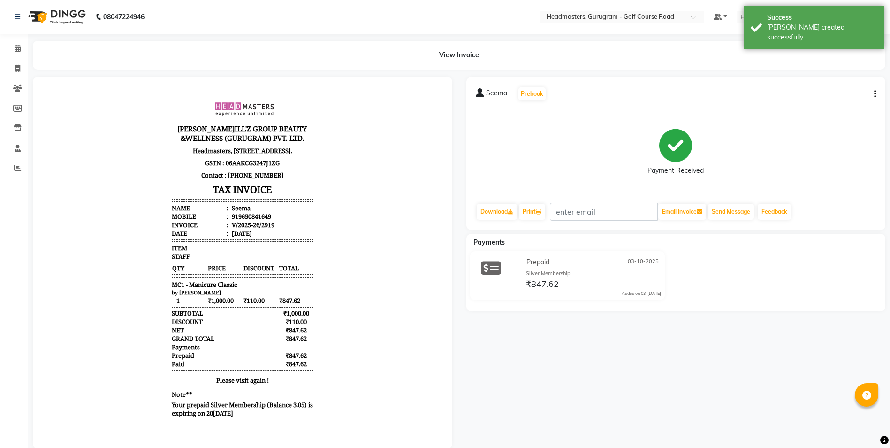
scroll to position [8, 0]
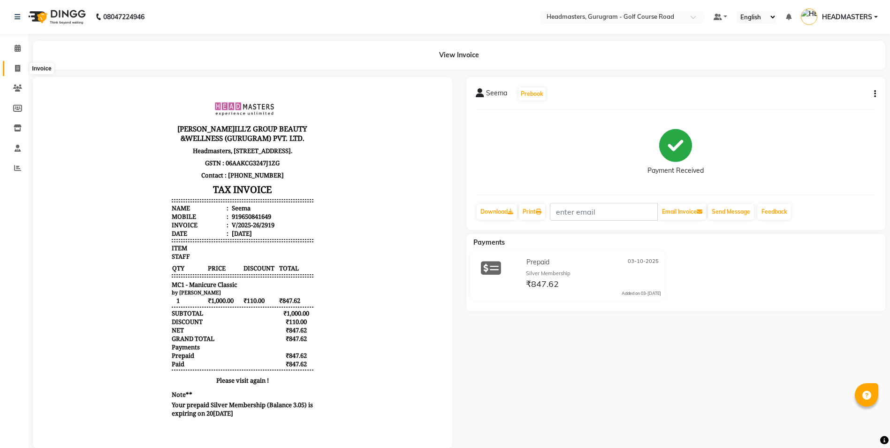
click at [10, 69] on span at bounding box center [17, 68] width 16 height 11
select select "service"
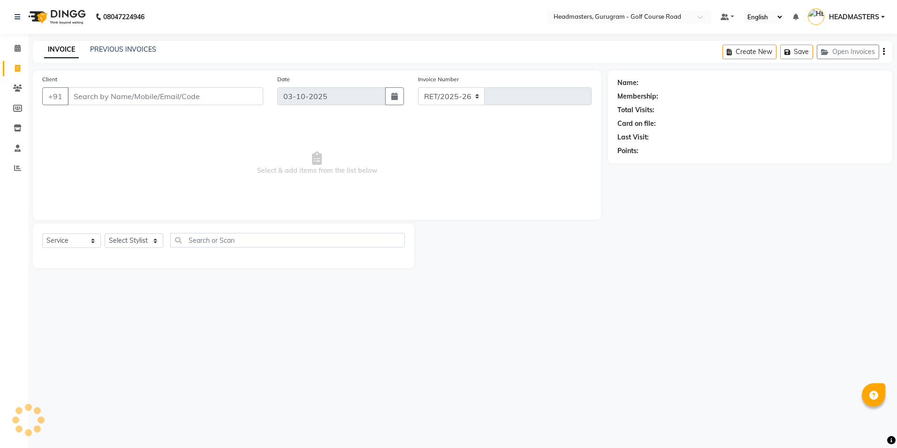
select select "7134"
type input "2920"
click at [83, 93] on input "Client" at bounding box center [166, 96] width 196 height 18
click at [77, 96] on input "Client" at bounding box center [166, 96] width 196 height 18
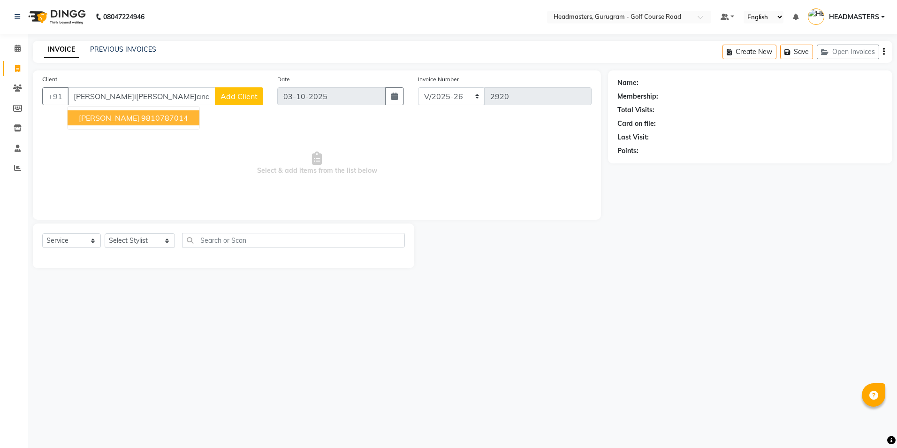
click at [141, 114] on ngb-highlight "9810787014" at bounding box center [164, 117] width 47 height 9
type input "9810787014"
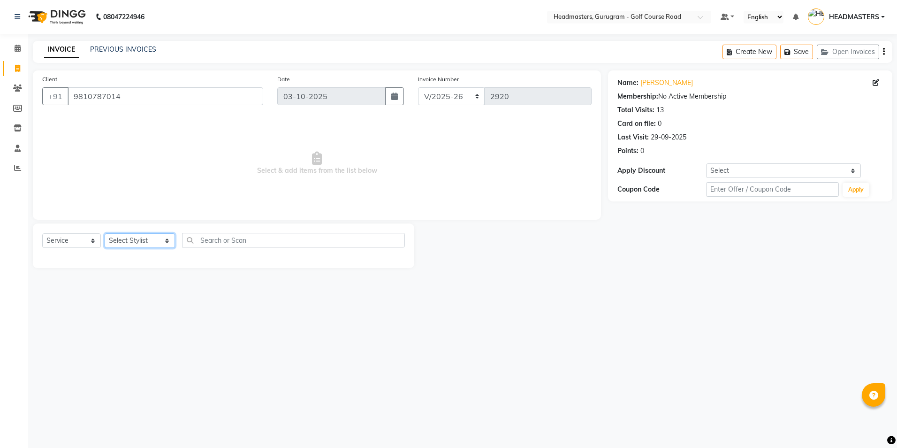
click at [134, 236] on select "Select Stylist Dev Gaurav HEADMASTER[PERSON_NAME] Artist[PERSON_NAME]ta Pooja[P…" at bounding box center [140, 240] width 70 height 15
select select "85240"
click at [105, 233] on select "Select Stylist Dev Gaurav HEADMASTER[PERSON_NAME] Artist[PERSON_NAME]ta Pooja[P…" at bounding box center [140, 240] width 70 height 15
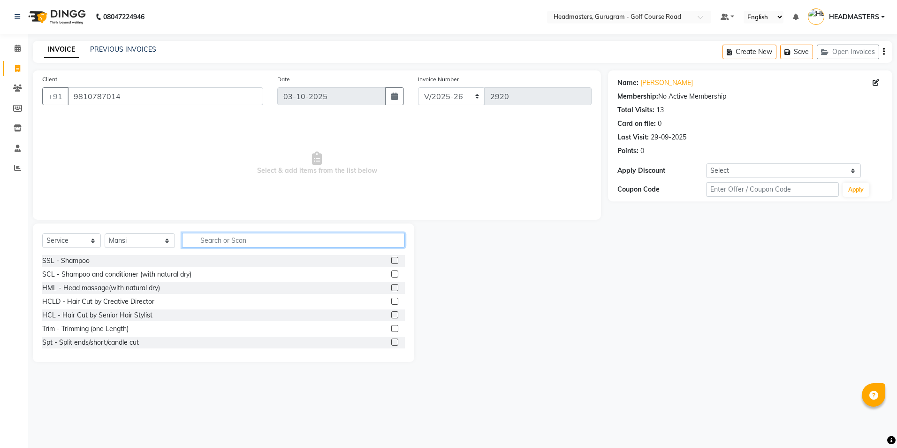
click at [190, 239] on input "text" at bounding box center [293, 240] width 222 height 15
type input "bl"
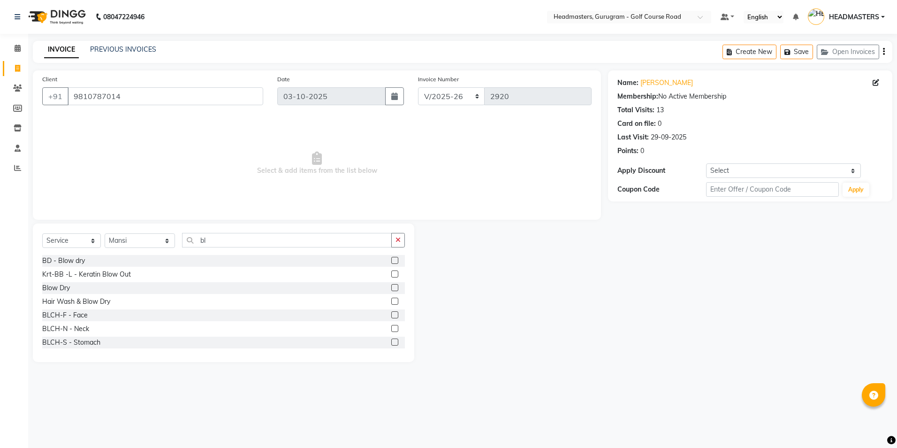
click at [391, 262] on label at bounding box center [394, 260] width 7 height 7
click at [391, 262] on input "checkbox" at bounding box center [394, 261] width 6 height 6
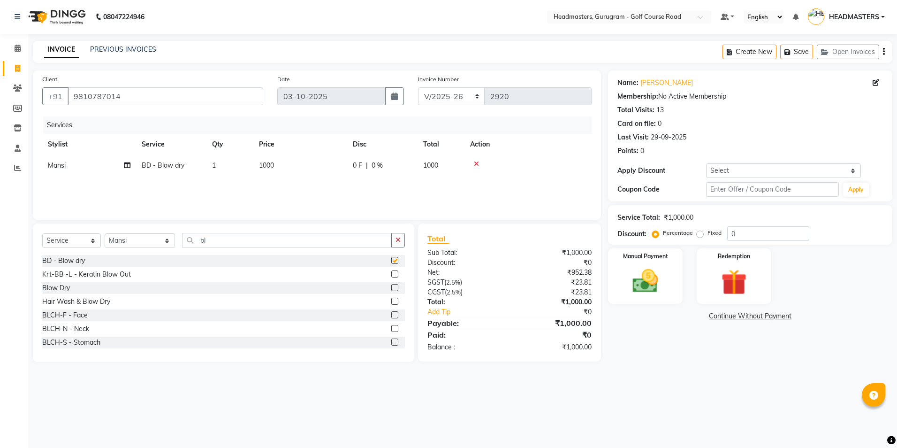
checkbox input "false"
click at [140, 239] on select "Select Stylist Dev Gaurav HEADMASTER[PERSON_NAME] Artist[PERSON_NAME]ta Pooja[P…" at bounding box center [140, 240] width 70 height 15
select select "93022"
click at [105, 233] on select "Select Stylist Dev Gaurav HEADMASTER[PERSON_NAME] Artist[PERSON_NAME]ta Pooja[P…" at bounding box center [140, 240] width 70 height 15
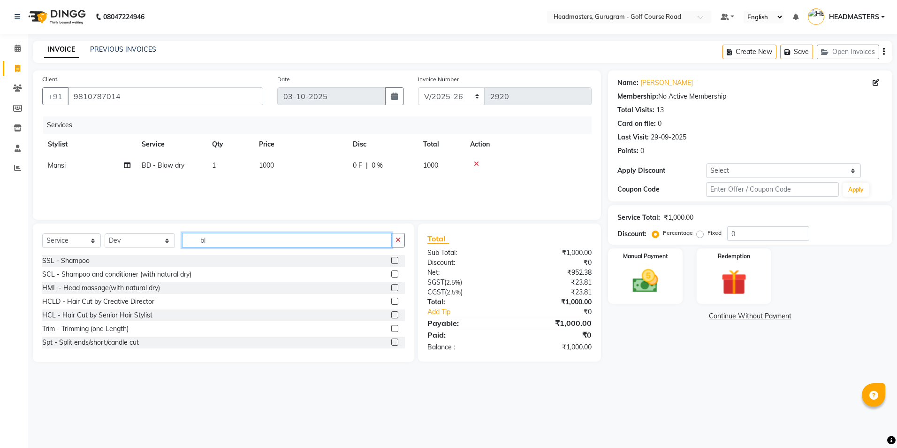
click at [236, 238] on input "bl" at bounding box center [286, 240] width 209 height 15
type input "b"
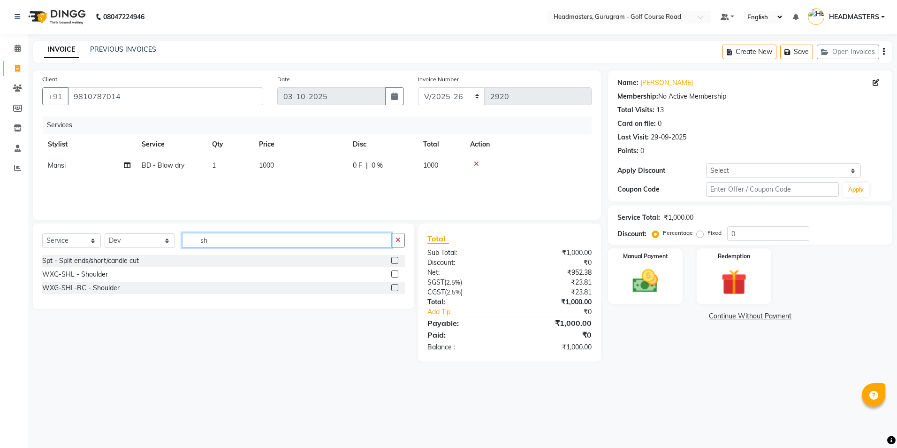
type input "s"
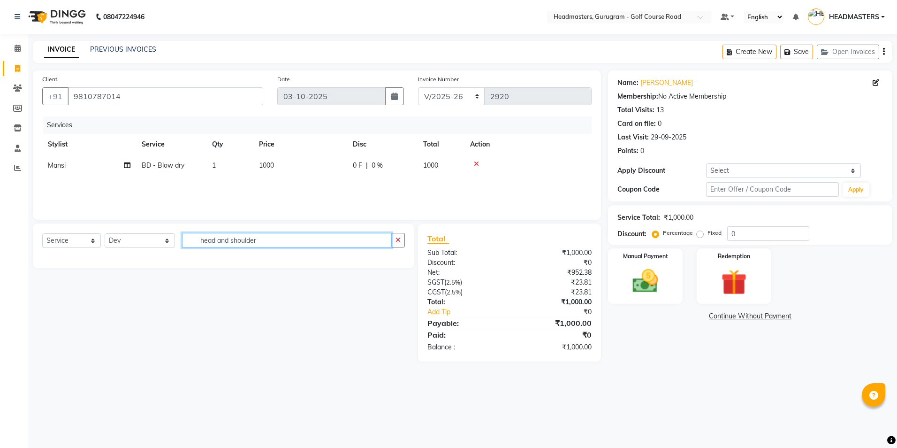
click at [284, 239] on input "head and shoulder" at bounding box center [286, 240] width 209 height 15
type input "h"
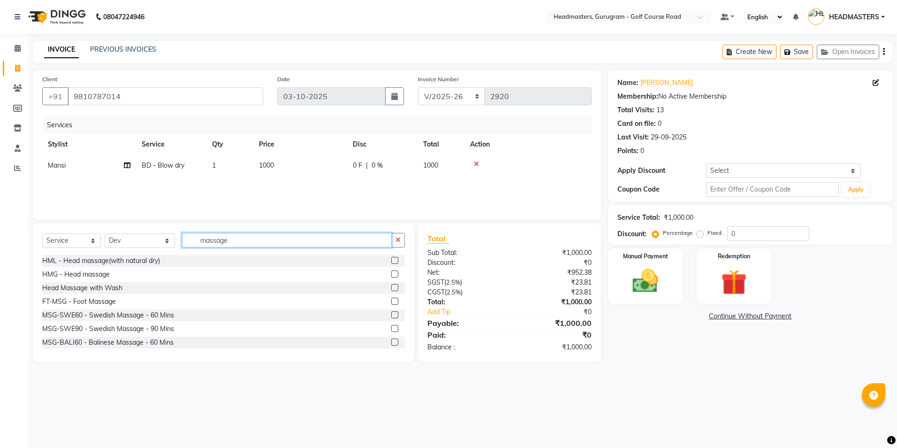
type input "massage"
click at [391, 285] on label at bounding box center [394, 287] width 7 height 7
click at [391, 285] on input "checkbox" at bounding box center [394, 288] width 6 height 6
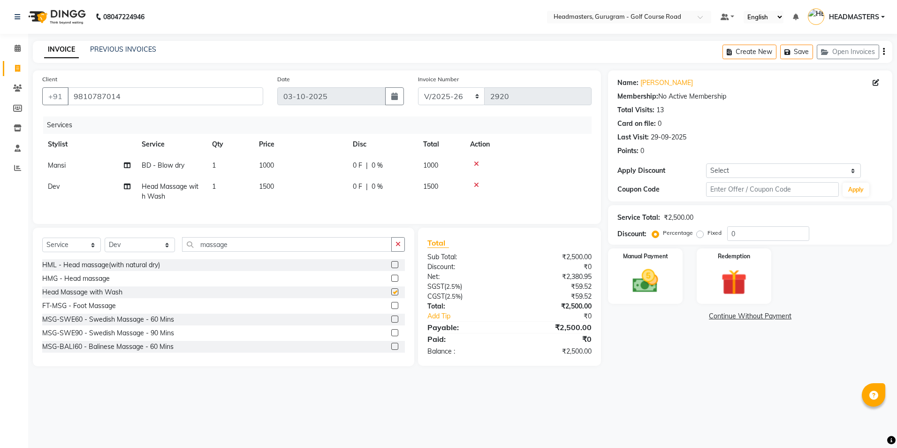
checkbox input "false"
click at [476, 183] on icon at bounding box center [476, 185] width 5 height 7
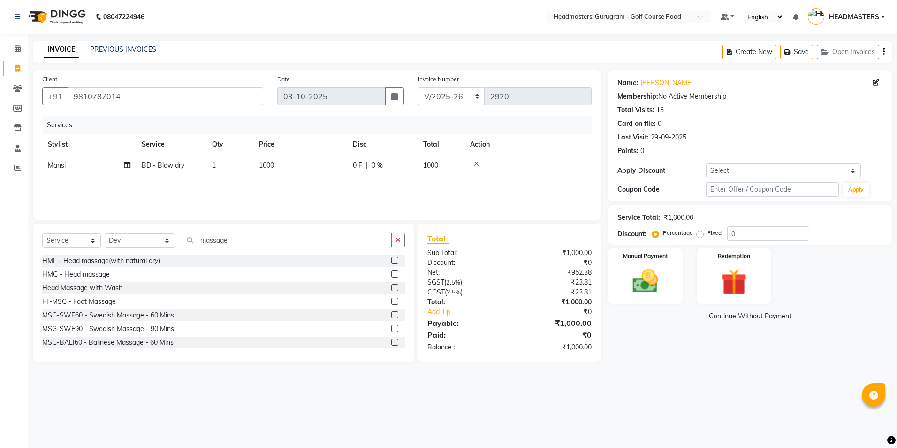
click at [391, 276] on label at bounding box center [394, 273] width 7 height 7
click at [391, 276] on input "checkbox" at bounding box center [394, 274] width 6 height 6
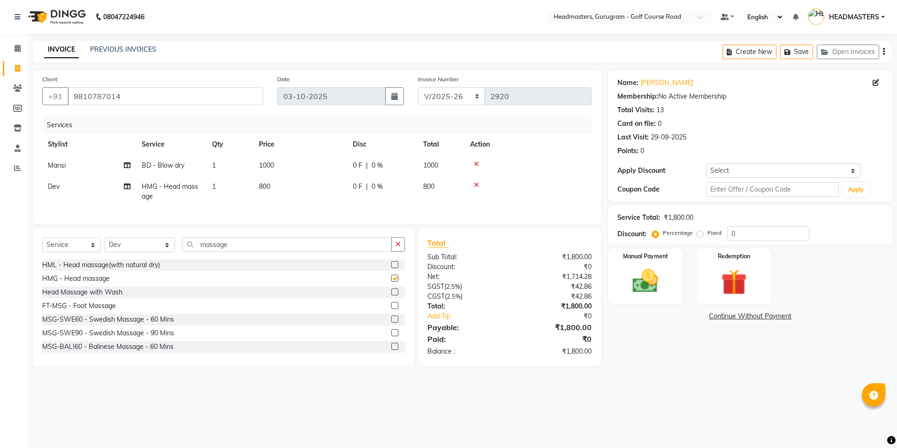
checkbox input "false"
click at [391, 268] on label at bounding box center [394, 264] width 7 height 7
click at [391, 268] on input "checkbox" at bounding box center [394, 265] width 6 height 6
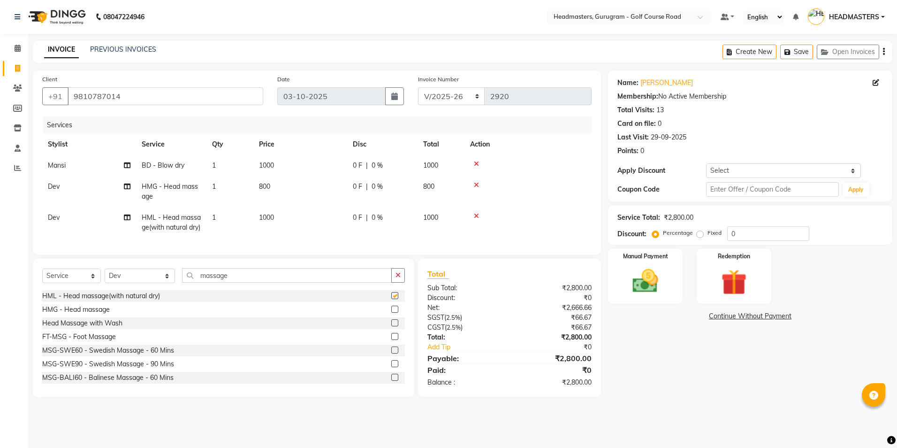
checkbox input "false"
click at [477, 185] on icon at bounding box center [476, 185] width 5 height 7
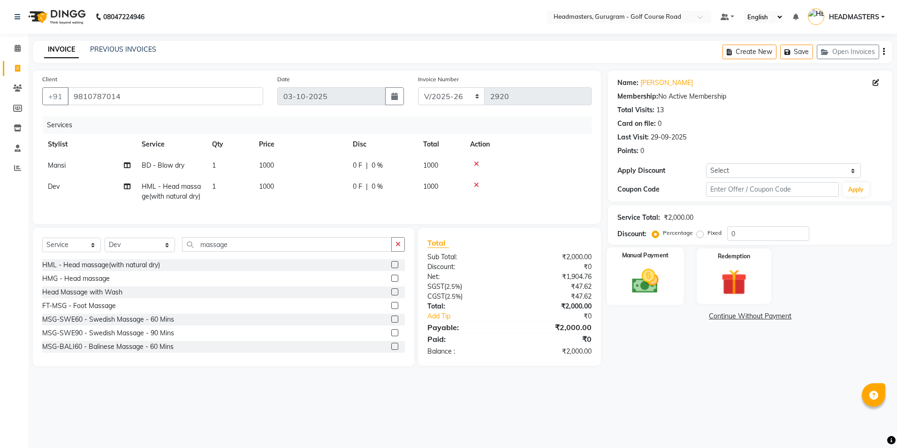
click at [655, 278] on img at bounding box center [646, 281] width 44 height 31
click at [679, 313] on span "UPI" at bounding box center [683, 316] width 15 height 11
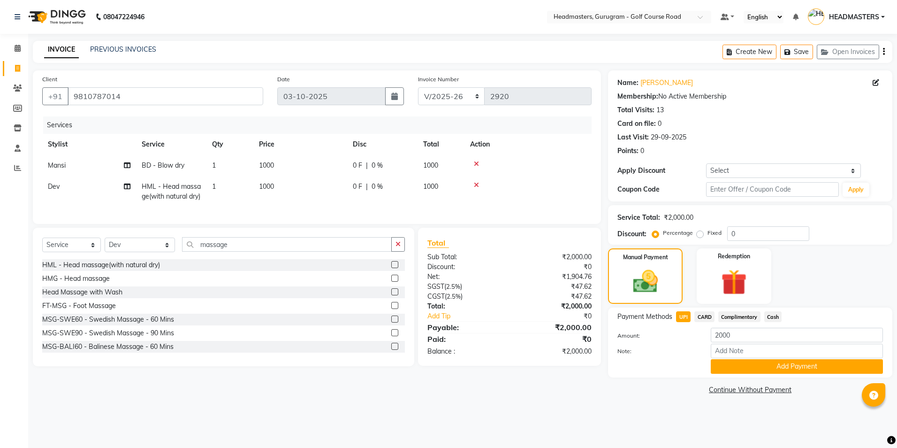
drag, startPoint x: 739, startPoint y: 368, endPoint x: 695, endPoint y: 404, distance: 56.3
click at [738, 367] on button "Add Payment" at bounding box center [797, 366] width 172 height 15
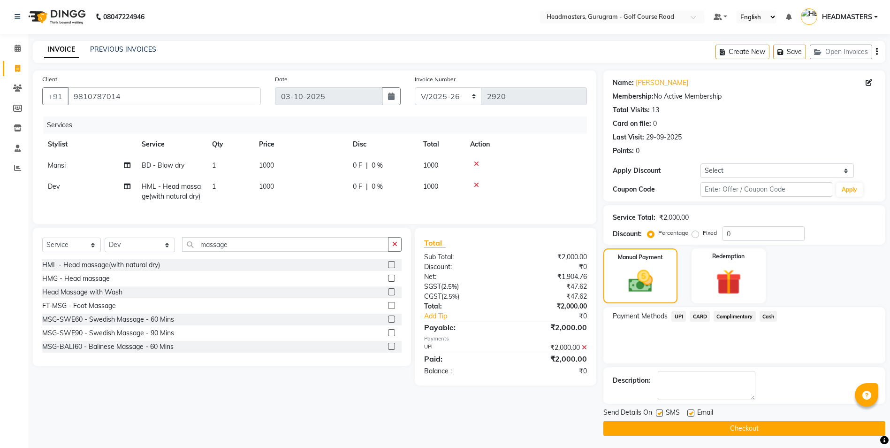
click at [691, 413] on label at bounding box center [690, 412] width 7 height 7
click at [691, 413] on input "checkbox" at bounding box center [690, 413] width 6 height 6
checkbox input "false"
click at [671, 426] on button "Checkout" at bounding box center [744, 428] width 282 height 15
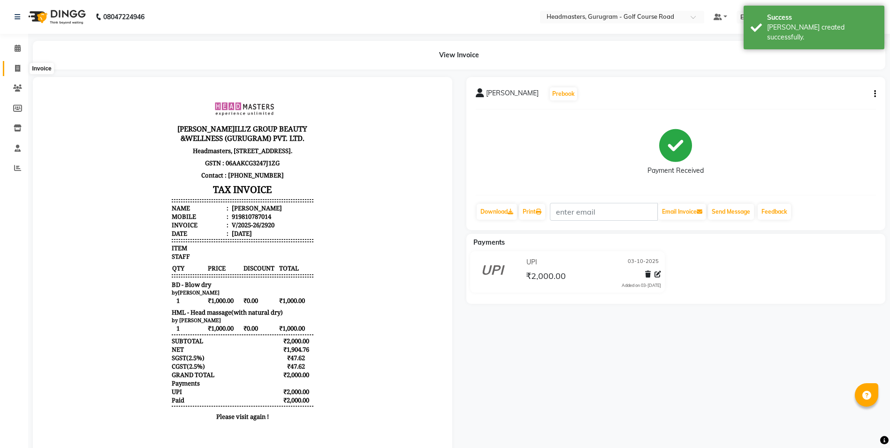
click at [16, 69] on icon at bounding box center [17, 68] width 5 height 7
select select "service"
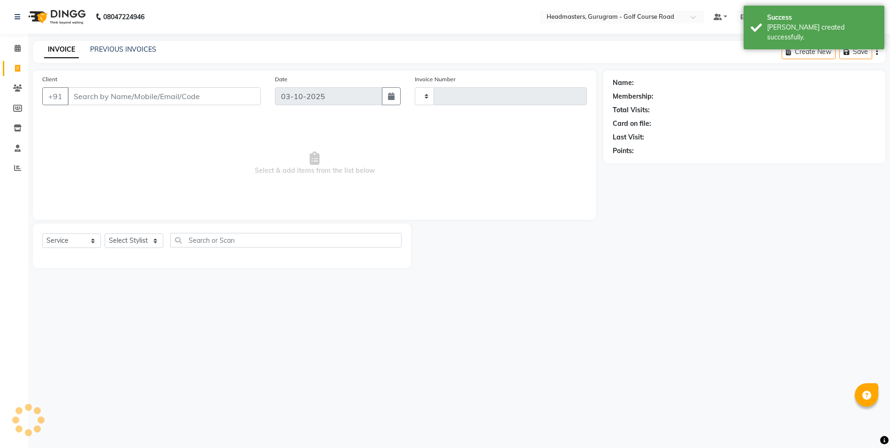
type input "2921"
select select "7134"
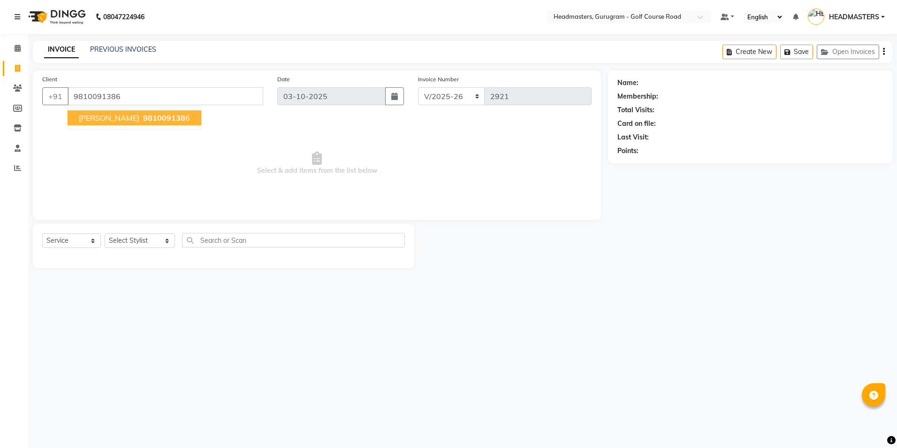
type input "9810091386"
click at [143, 114] on span "981009138" at bounding box center [164, 117] width 42 height 9
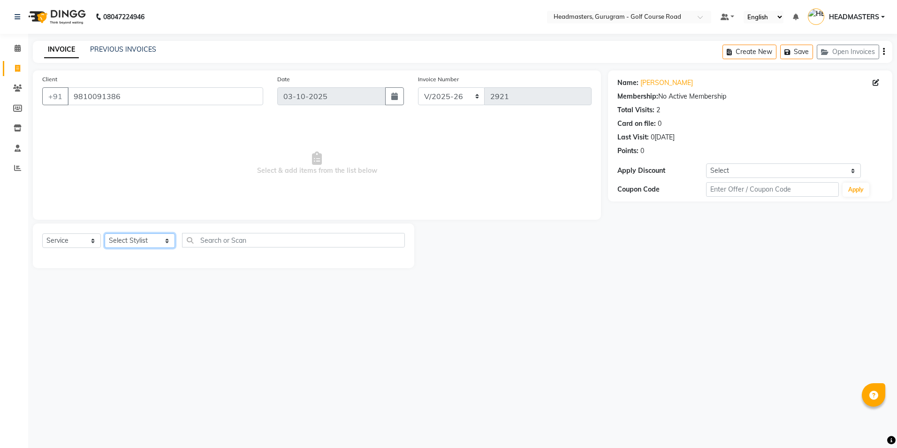
click at [140, 241] on select "Select Stylist Dev Gaurav HEADMASTER[PERSON_NAME] Artist[PERSON_NAME]ta Pooja[P…" at bounding box center [140, 240] width 70 height 15
select select "85240"
click at [105, 233] on select "Select Stylist Dev Gaurav HEADMASTER[PERSON_NAME] Artist[PERSON_NAME]ta Pooja[P…" at bounding box center [140, 240] width 70 height 15
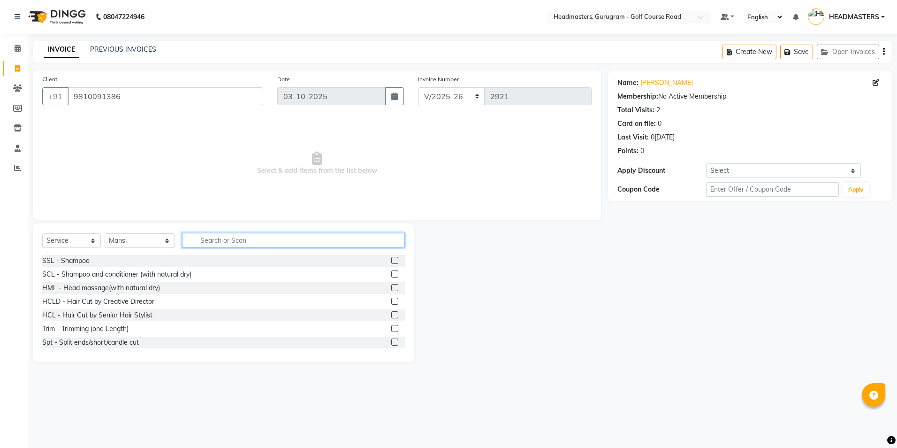
click at [209, 236] on input "text" at bounding box center [293, 240] width 222 height 15
type input "bl"
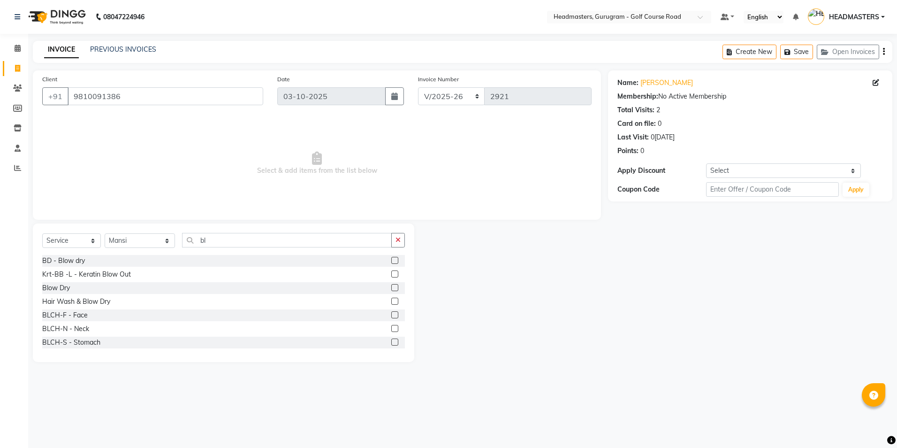
click at [391, 288] on label at bounding box center [394, 287] width 7 height 7
click at [391, 288] on input "checkbox" at bounding box center [394, 288] width 6 height 6
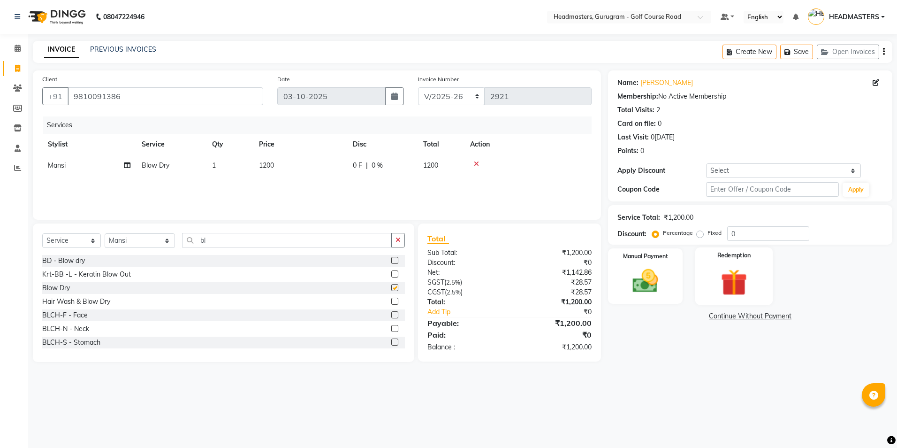
checkbox input "false"
click at [662, 278] on img at bounding box center [646, 281] width 44 height 31
click at [687, 319] on span "UPI" at bounding box center [683, 316] width 15 height 11
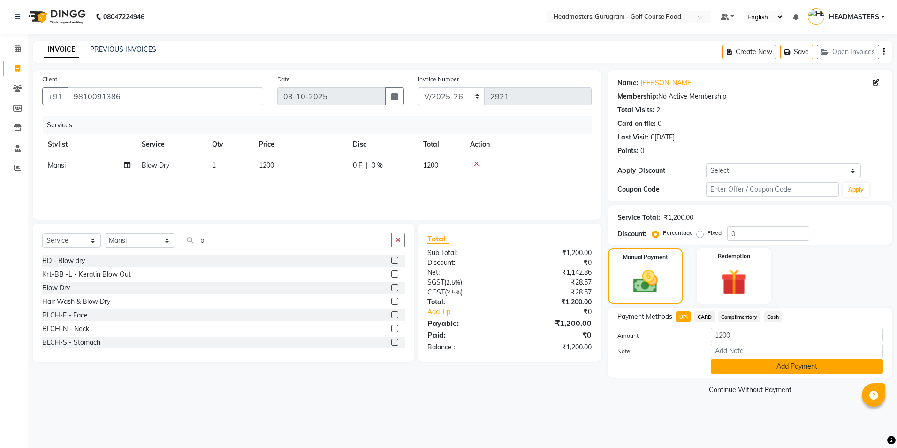
click at [740, 365] on button "Add Payment" at bounding box center [797, 366] width 172 height 15
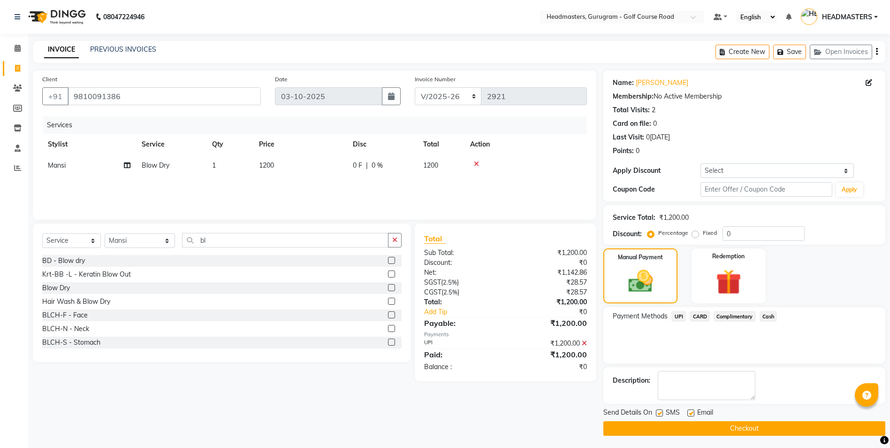
click at [739, 429] on button "Checkout" at bounding box center [744, 428] width 282 height 15
